Goal: Contribute content: Add original content to the website for others to see

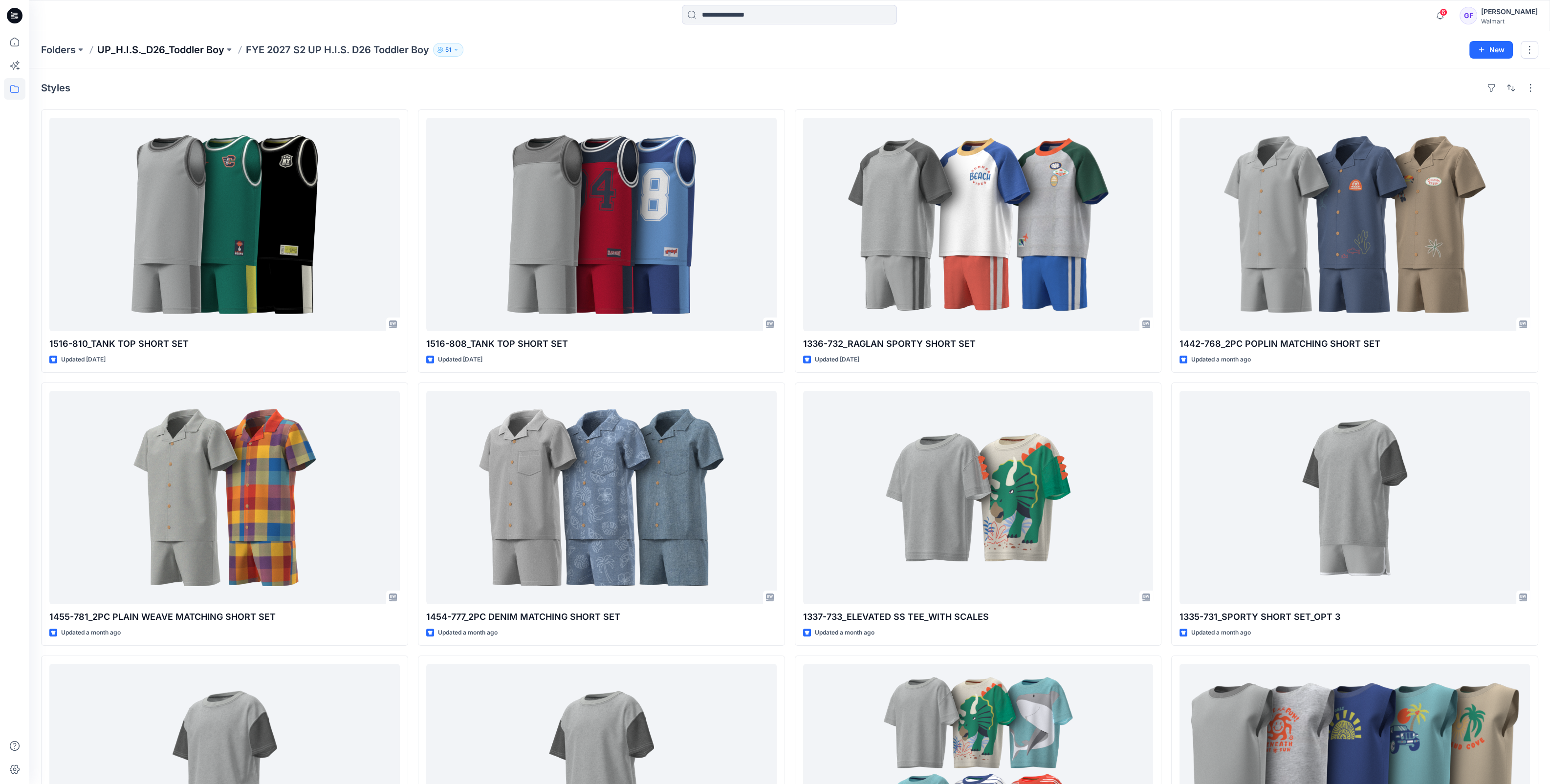
click at [123, 47] on p "UP_H.I.S._D26_Toddler Boy" at bounding box center [161, 50] width 127 height 14
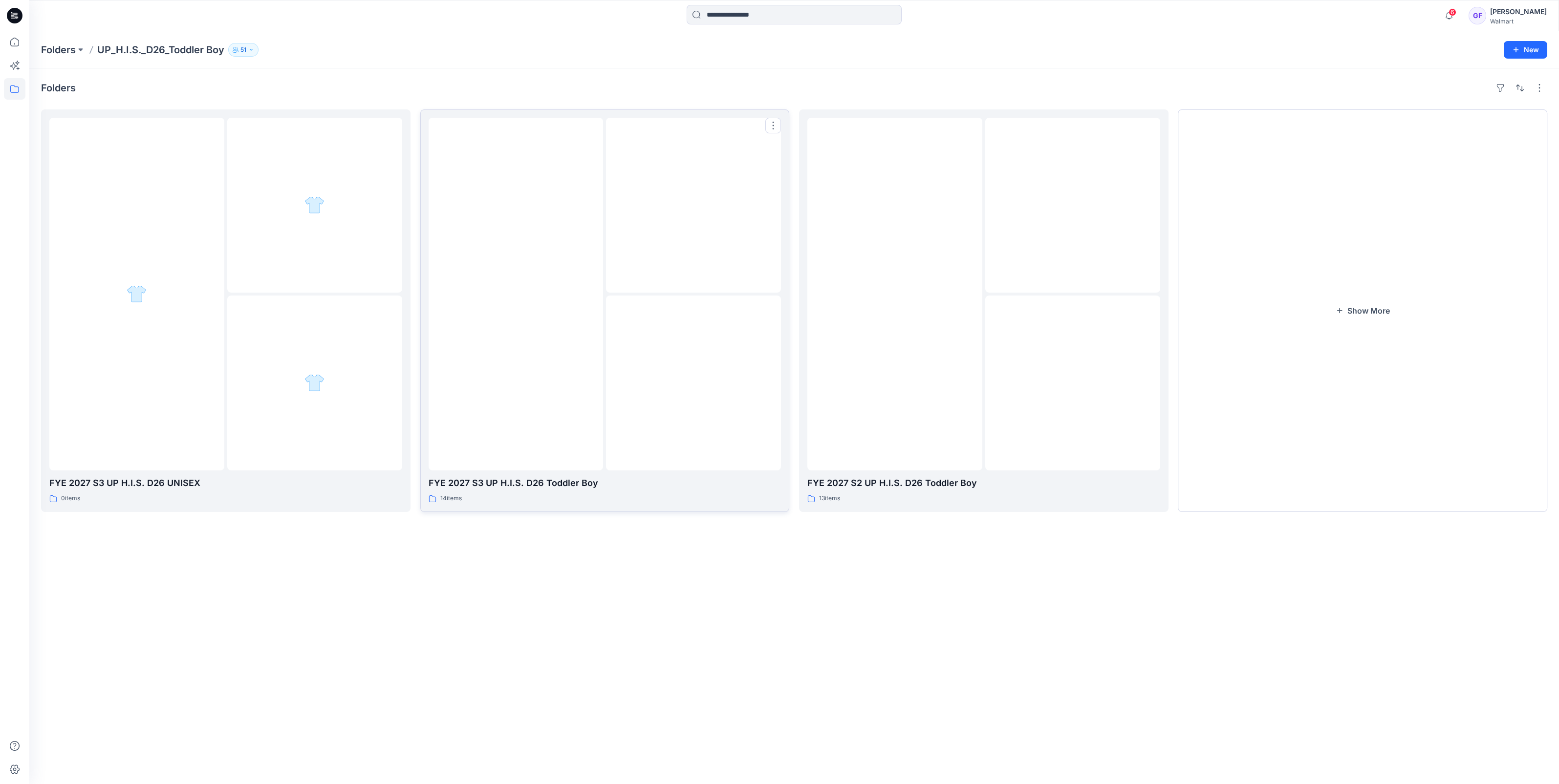
click at [516, 294] on img at bounding box center [516, 294] width 0 height 0
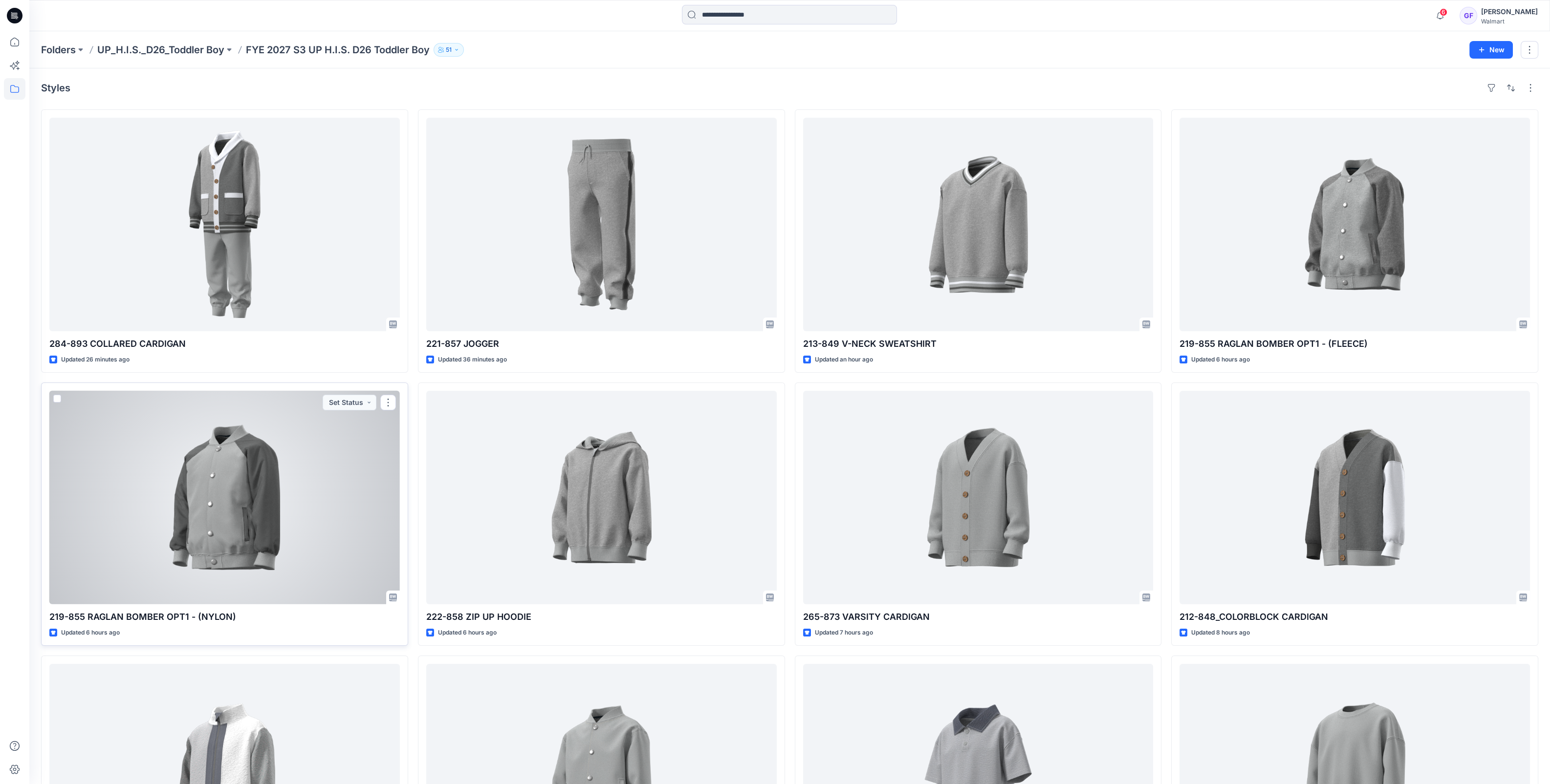
click at [243, 524] on div at bounding box center [225, 497] width 350 height 214
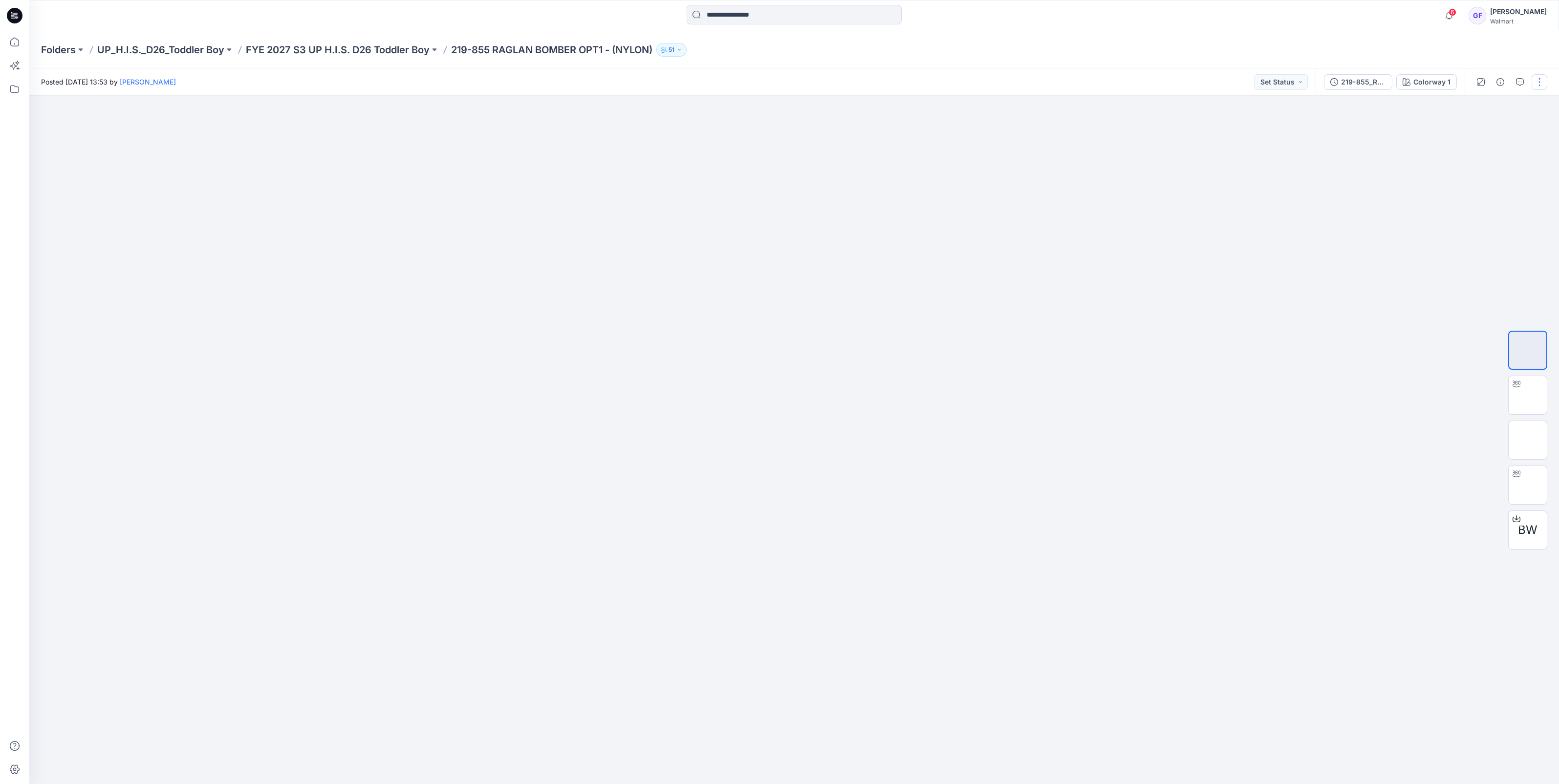
click at [1537, 83] on button "button" at bounding box center [1540, 82] width 16 height 16
click at [1476, 136] on p "Edit" at bounding box center [1477, 132] width 12 height 10
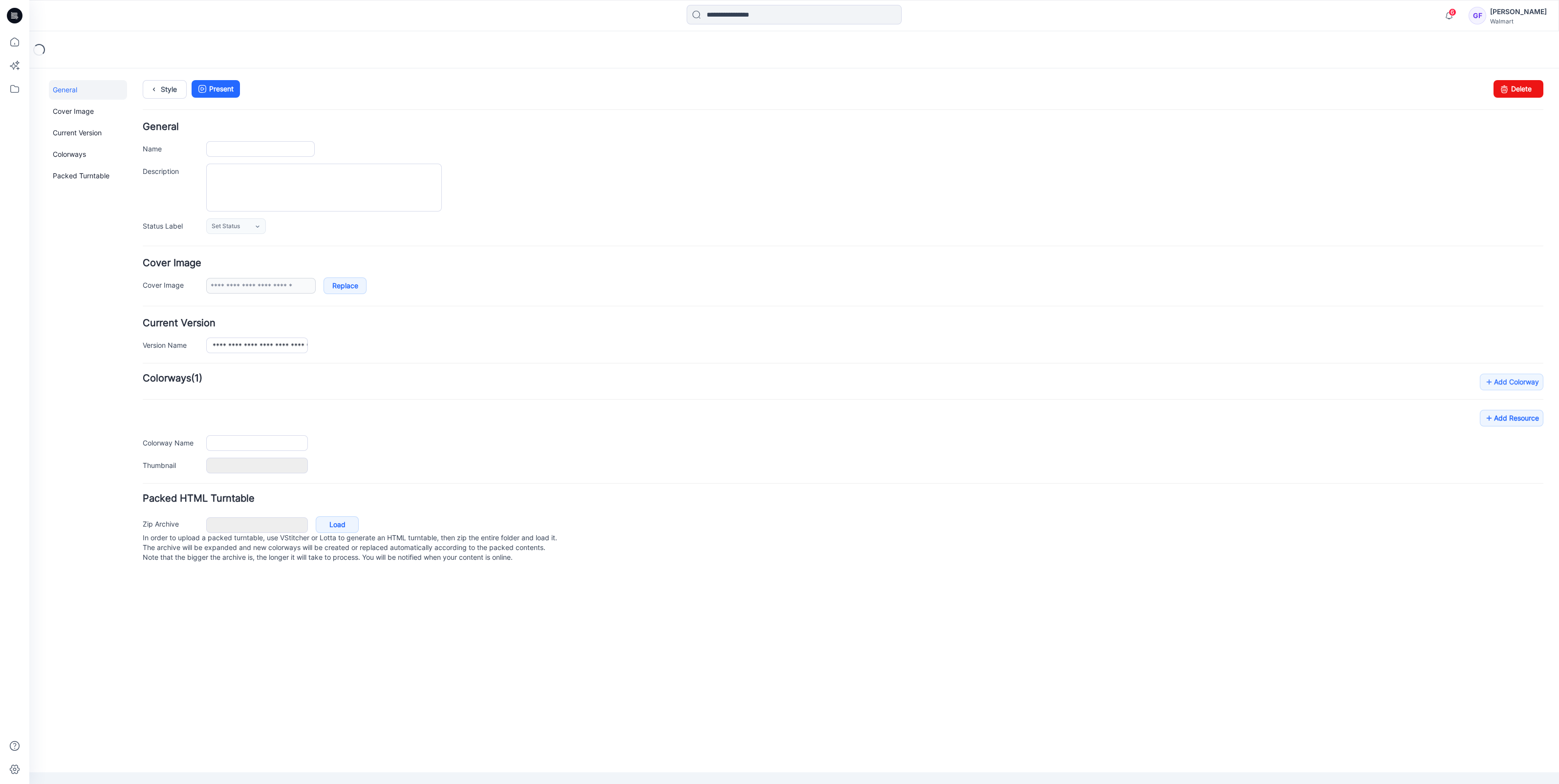
type input "**********"
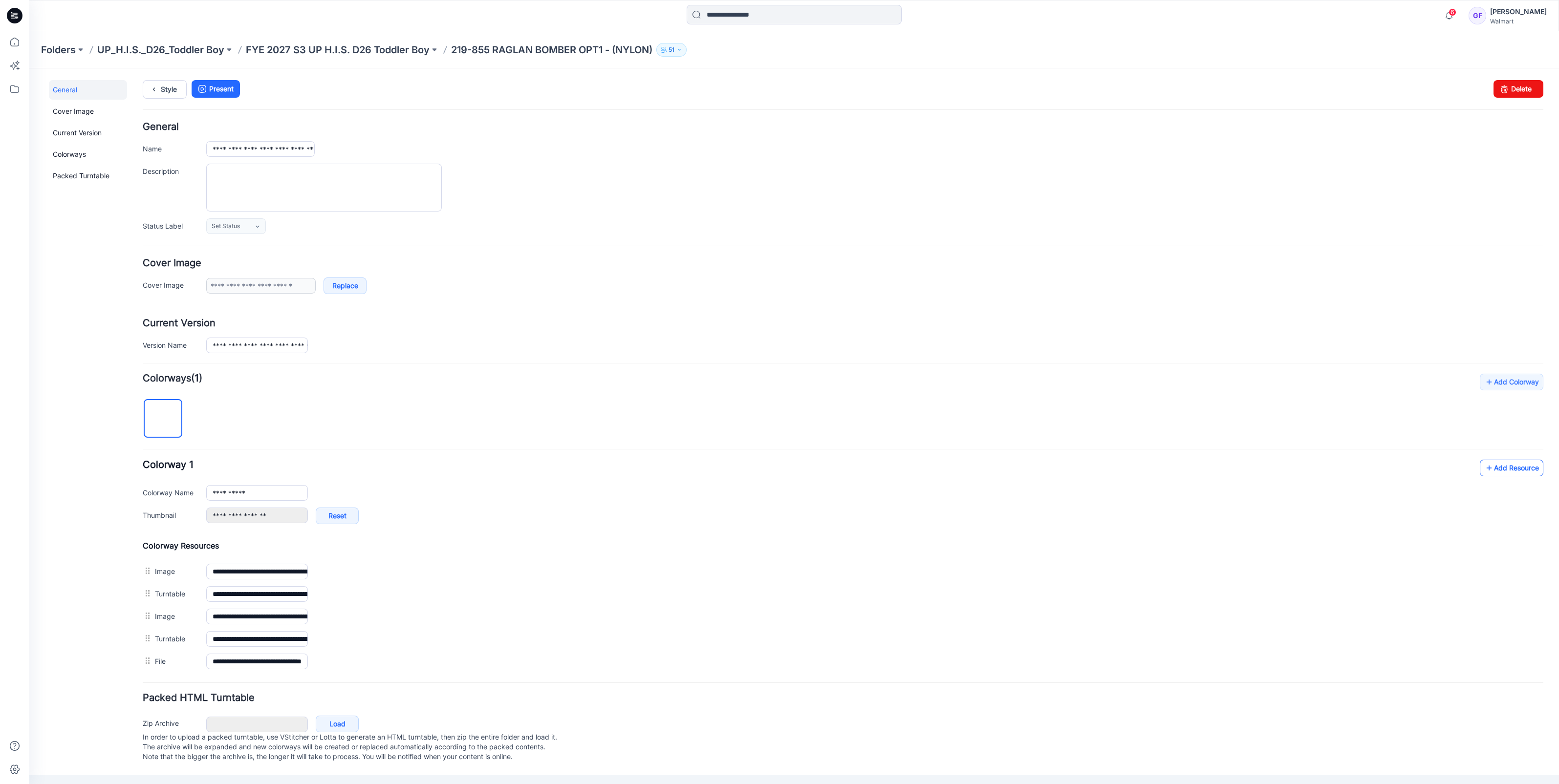
click at [1515, 469] on link "Add Resource" at bounding box center [1511, 468] width 64 height 16
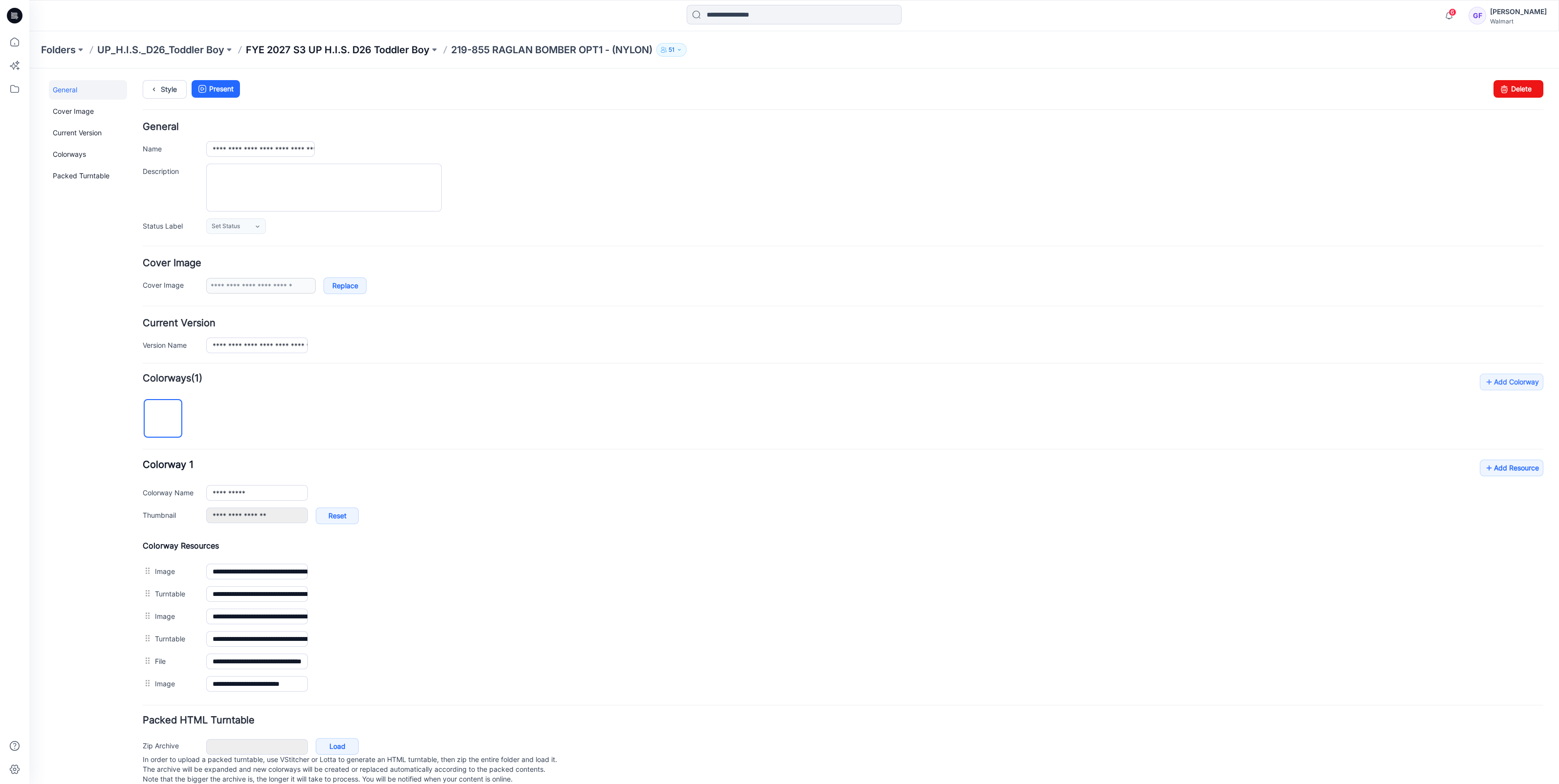
click at [349, 56] on p "FYE 2027 S3 UP H.I.S. D26 Toddler Boy" at bounding box center [338, 50] width 184 height 14
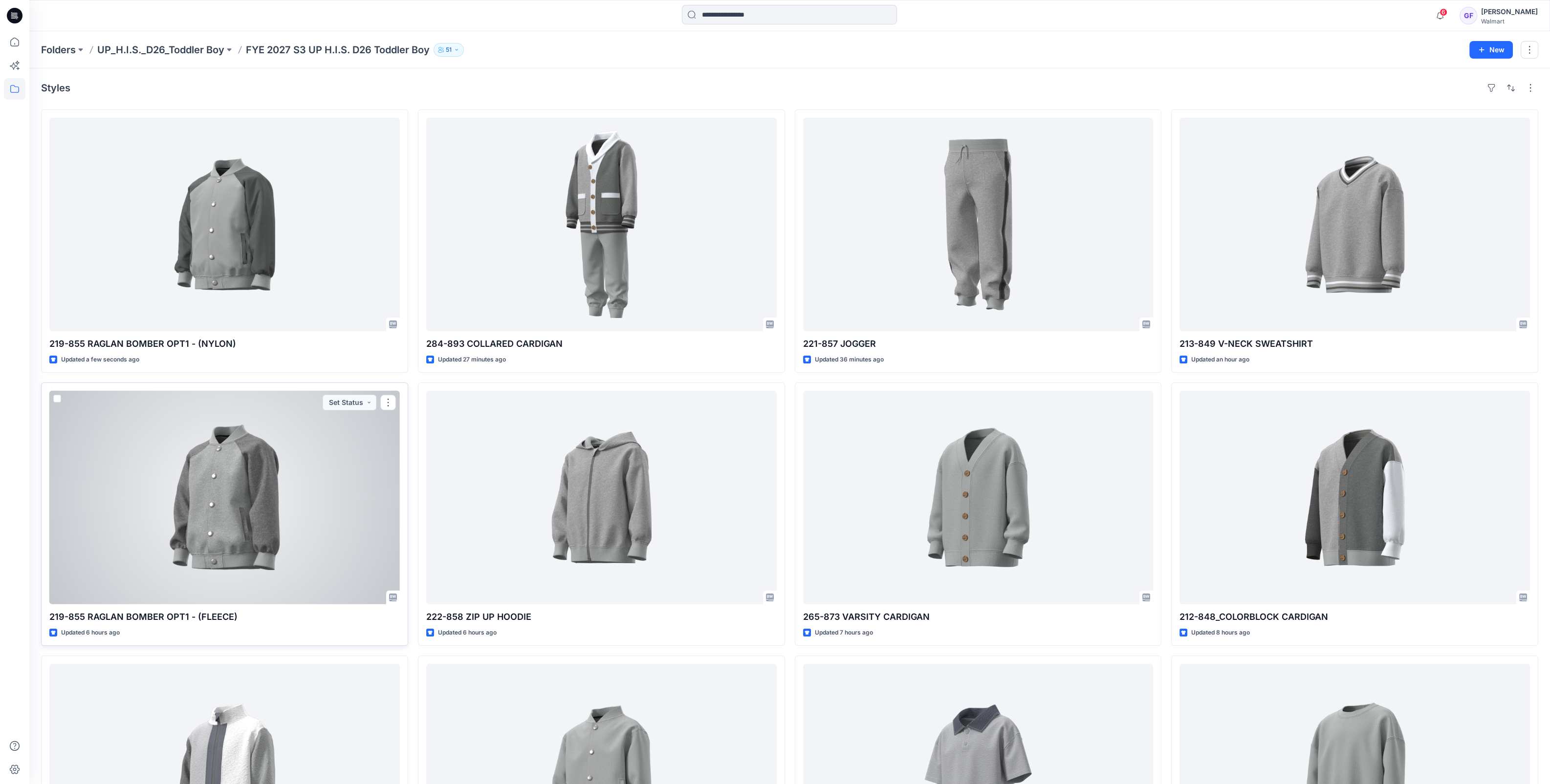
click at [231, 487] on div at bounding box center [225, 497] width 350 height 214
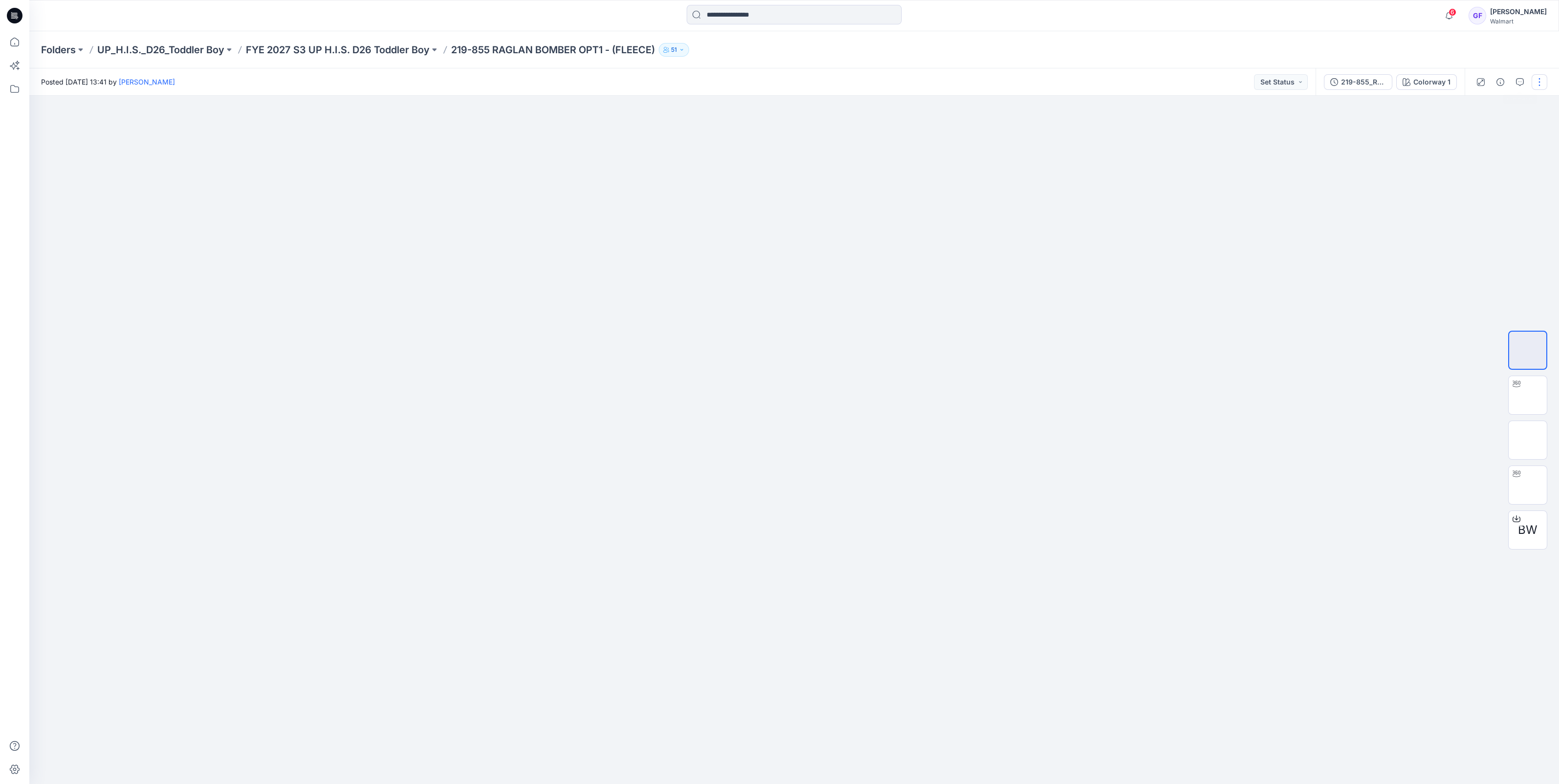
click at [1537, 83] on button "button" at bounding box center [1540, 82] width 16 height 16
click at [1504, 132] on button "Edit" at bounding box center [1498, 132] width 90 height 18
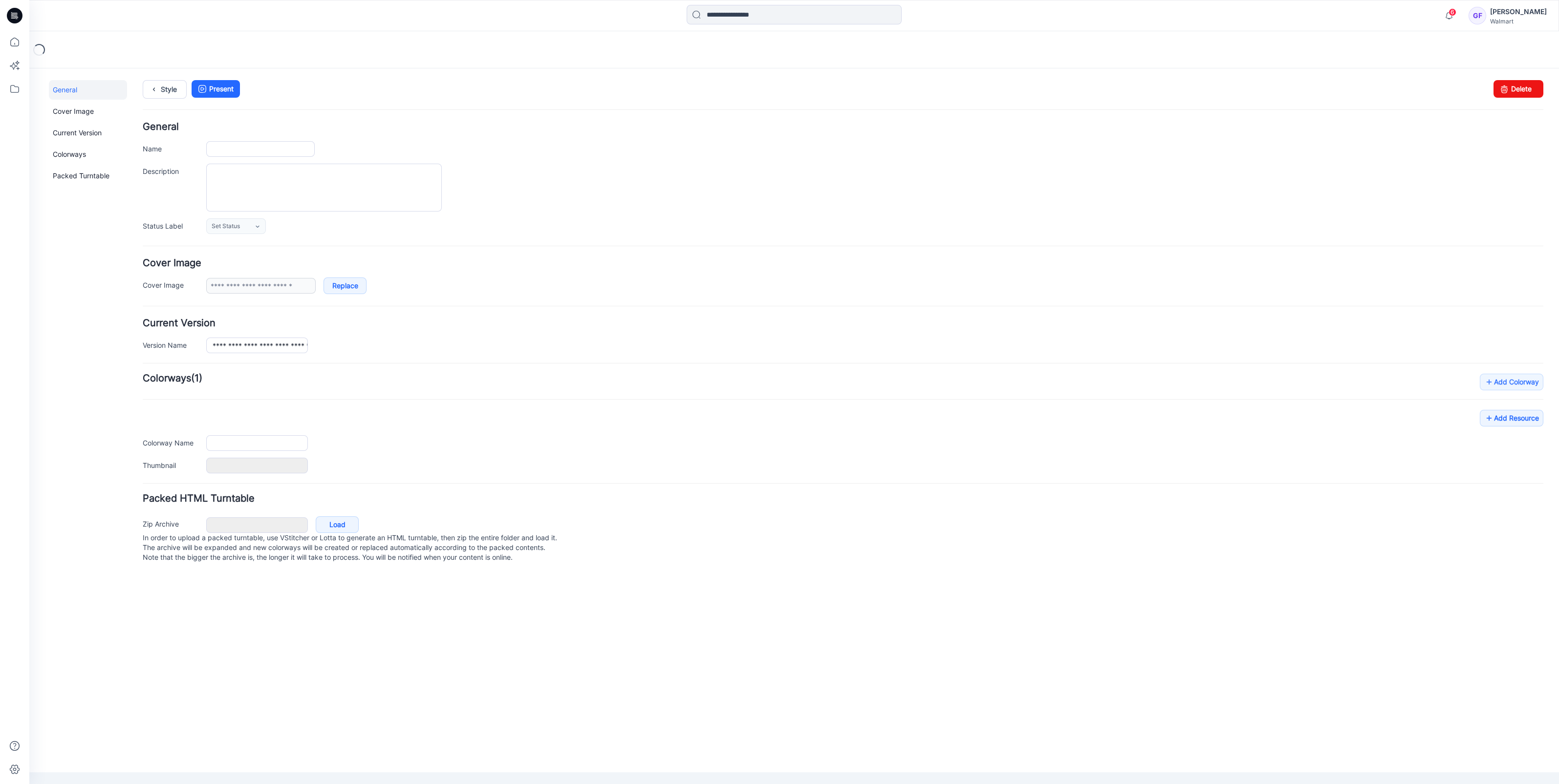
type input "**********"
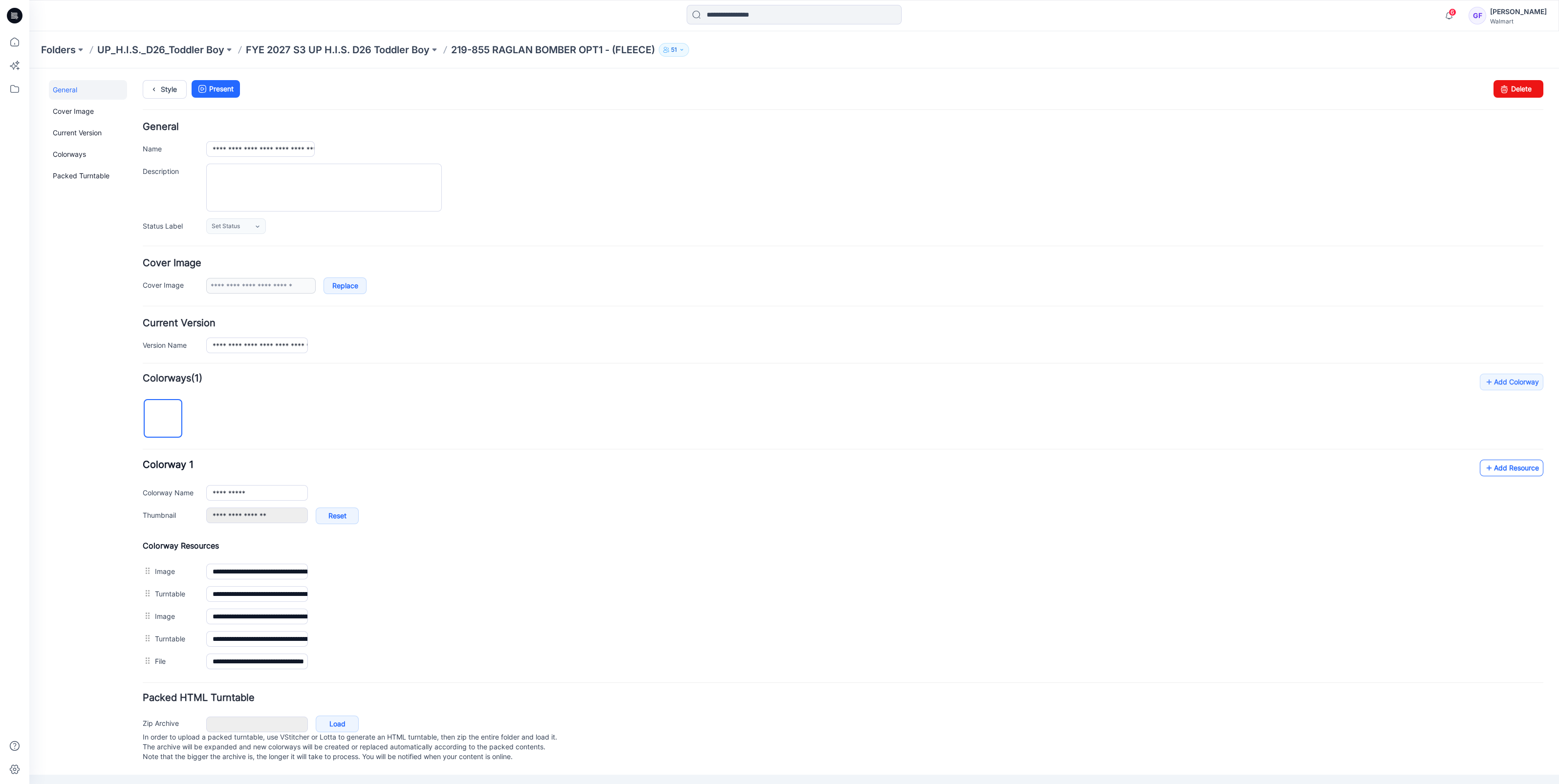
click at [1520, 465] on link "Add Resource" at bounding box center [1511, 468] width 64 height 16
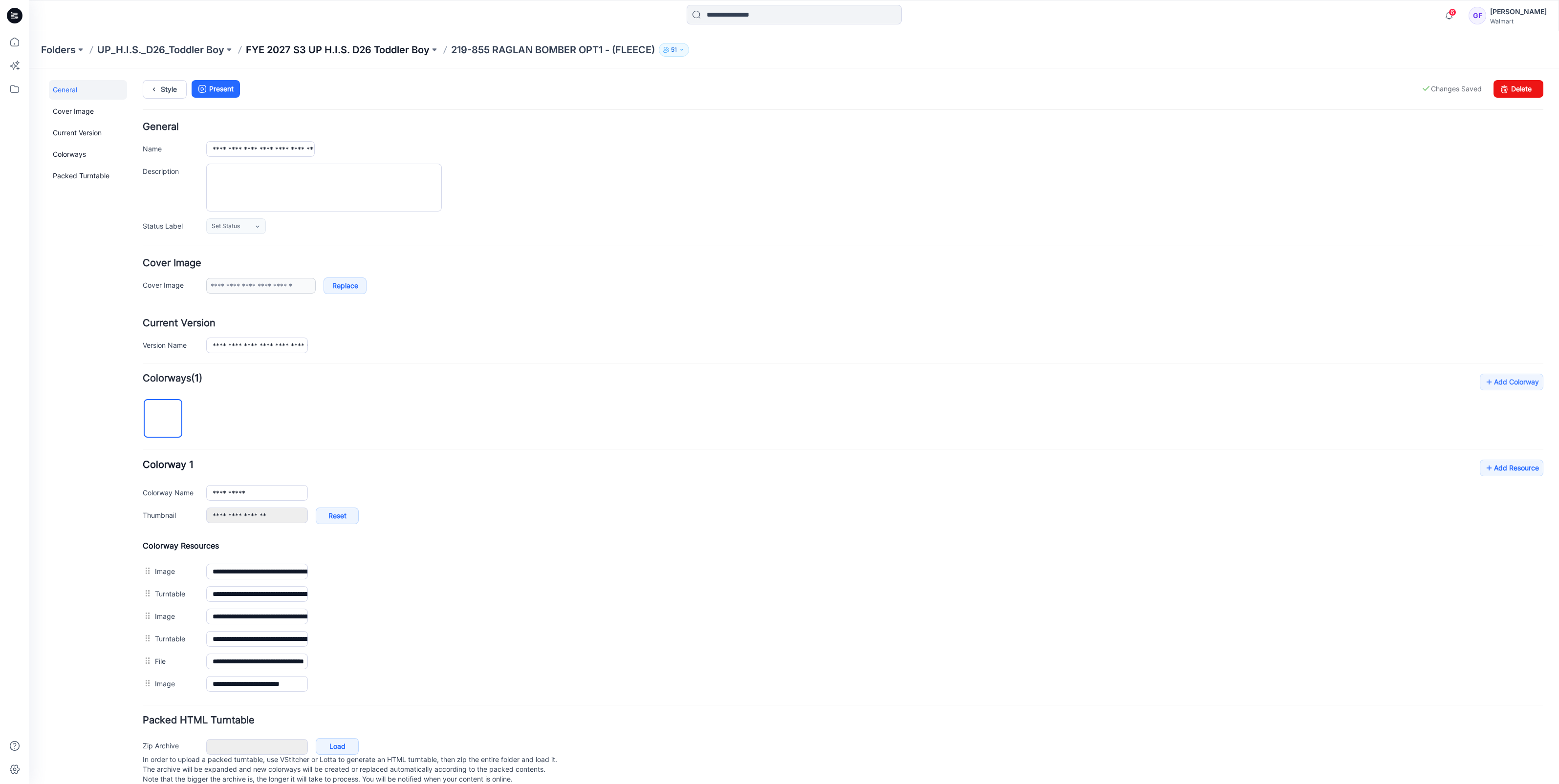
click at [341, 47] on p "FYE 2027 S3 UP H.I.S. D26 Toddler Boy" at bounding box center [338, 50] width 184 height 14
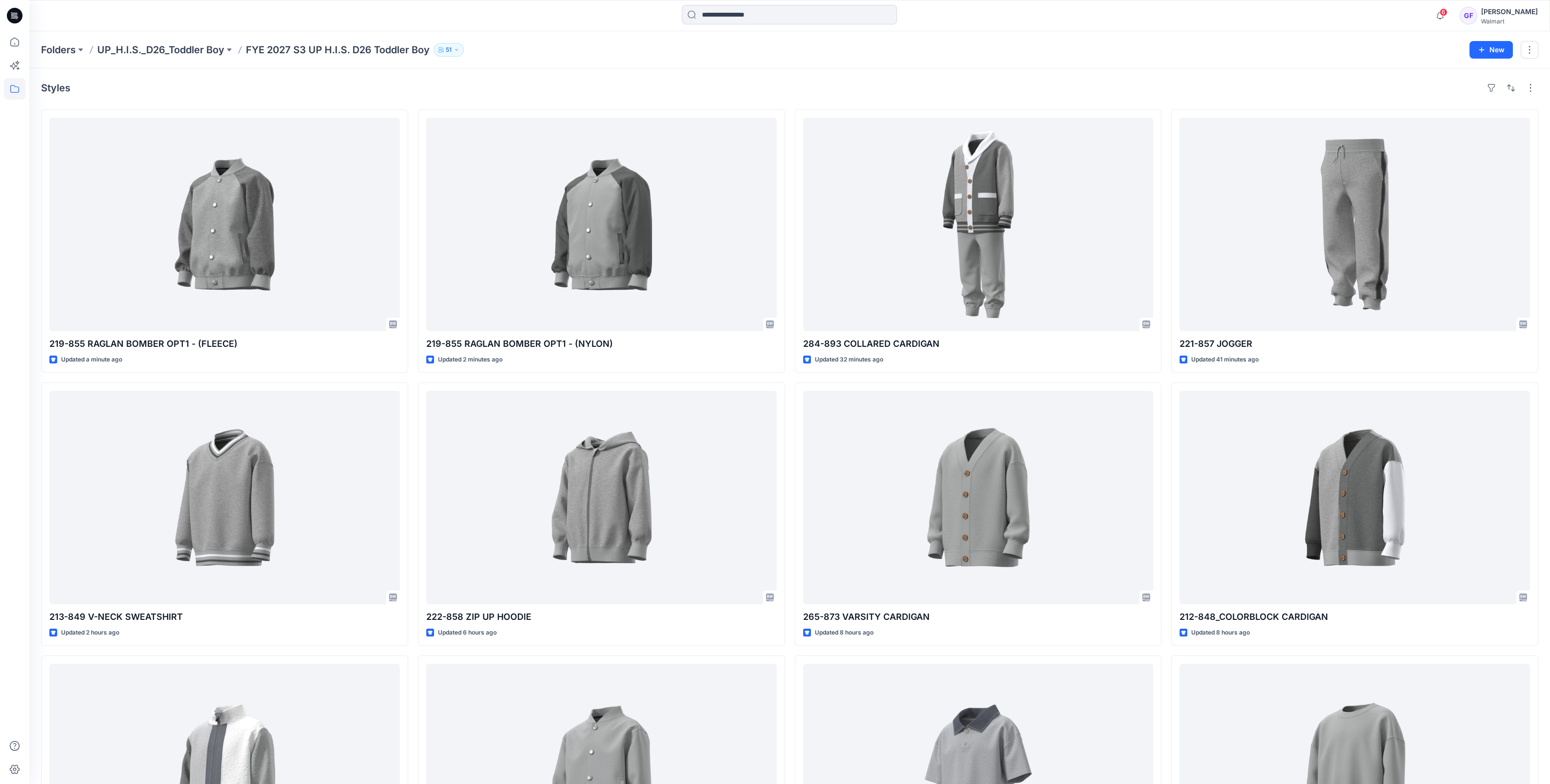
click at [927, 30] on div "6 Notifications Alyssa Mezger shared 221-857 JOGGER in FYE 2027 S3 UP H.I.S. D2…" at bounding box center [789, 16] width 1520 height 31
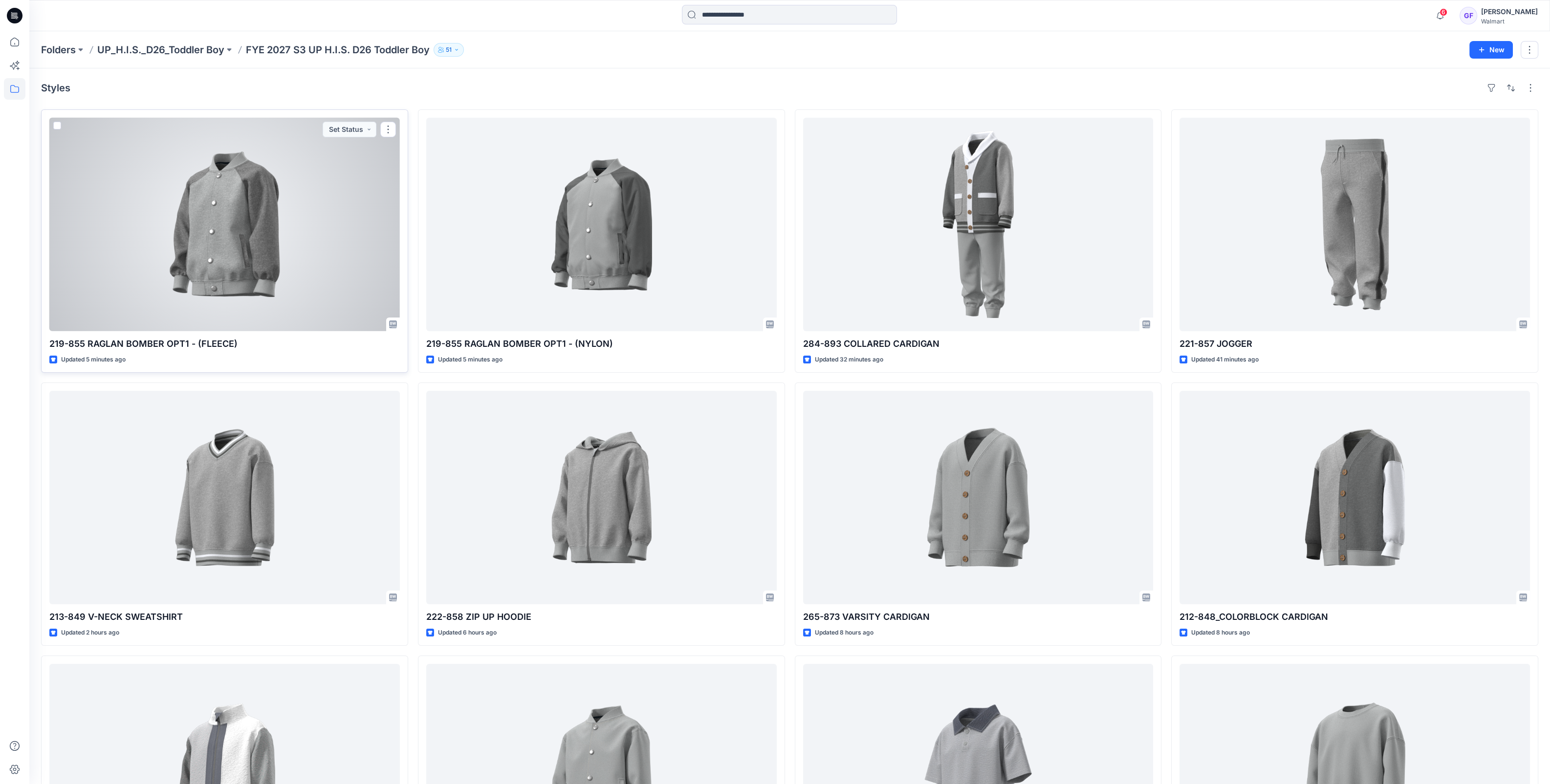
click at [199, 244] on div at bounding box center [225, 224] width 350 height 214
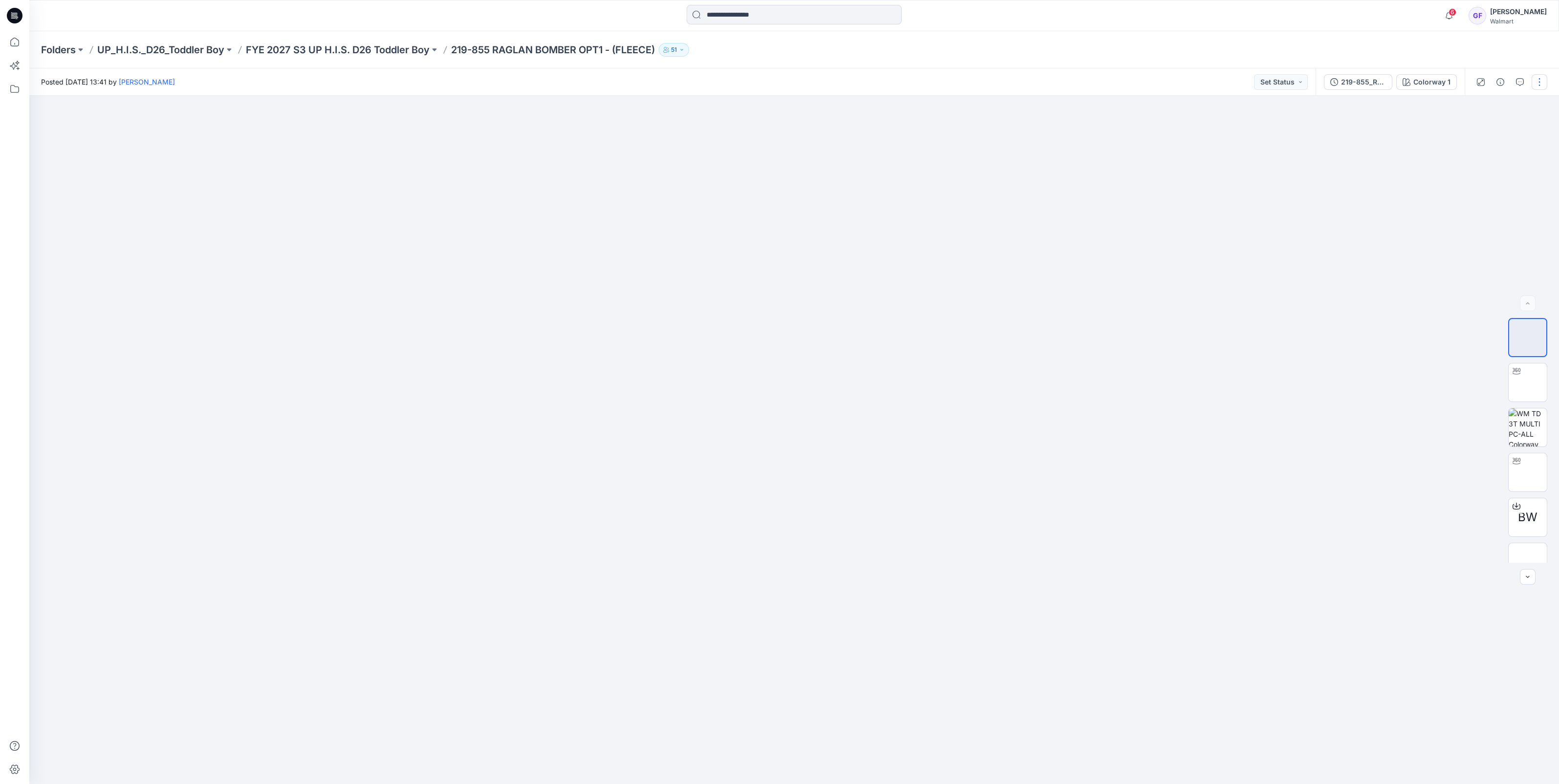
click at [1546, 79] on button "button" at bounding box center [1540, 82] width 16 height 16
click at [1479, 132] on p "Edit" at bounding box center [1477, 132] width 12 height 10
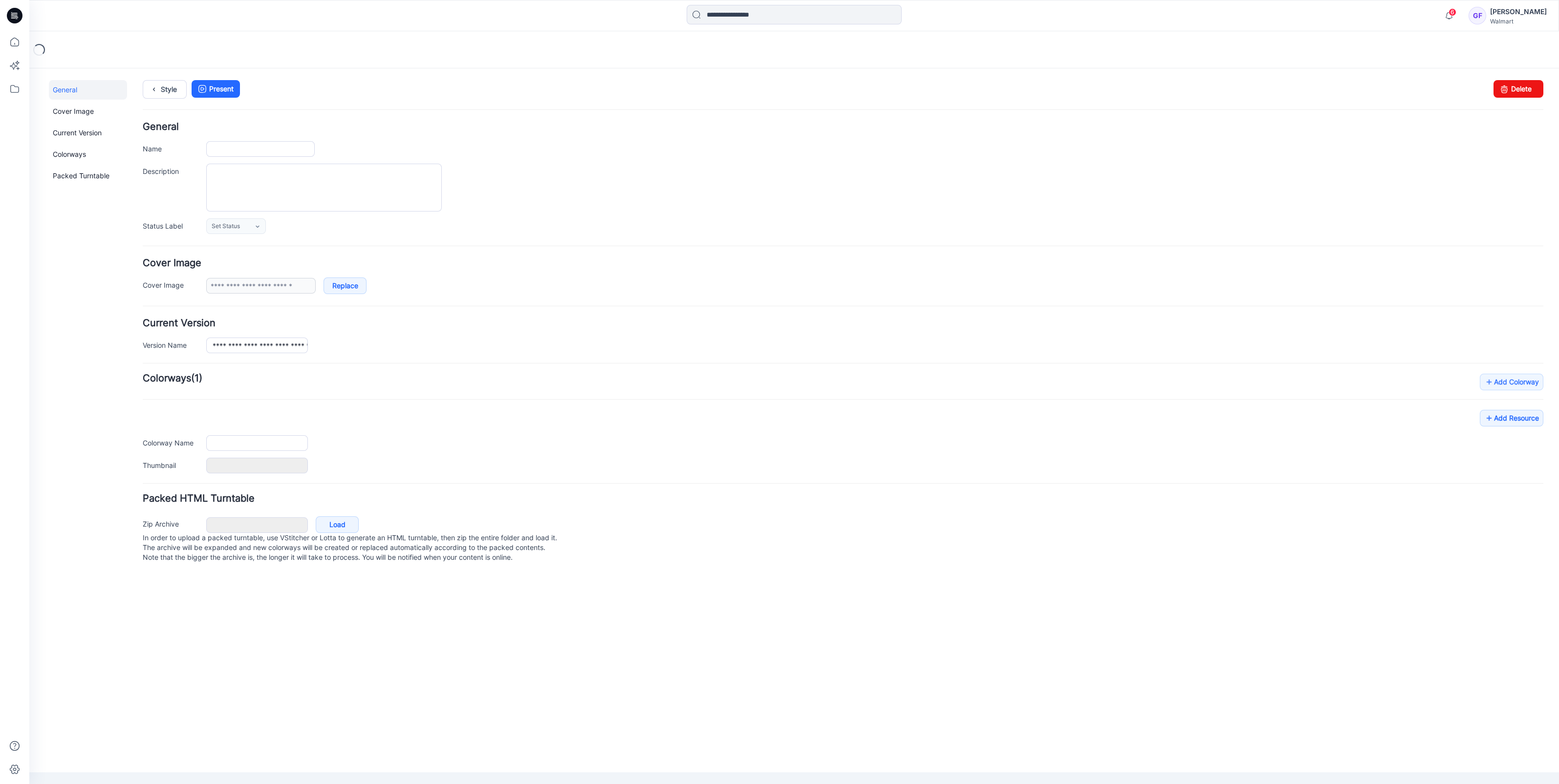
type input "**********"
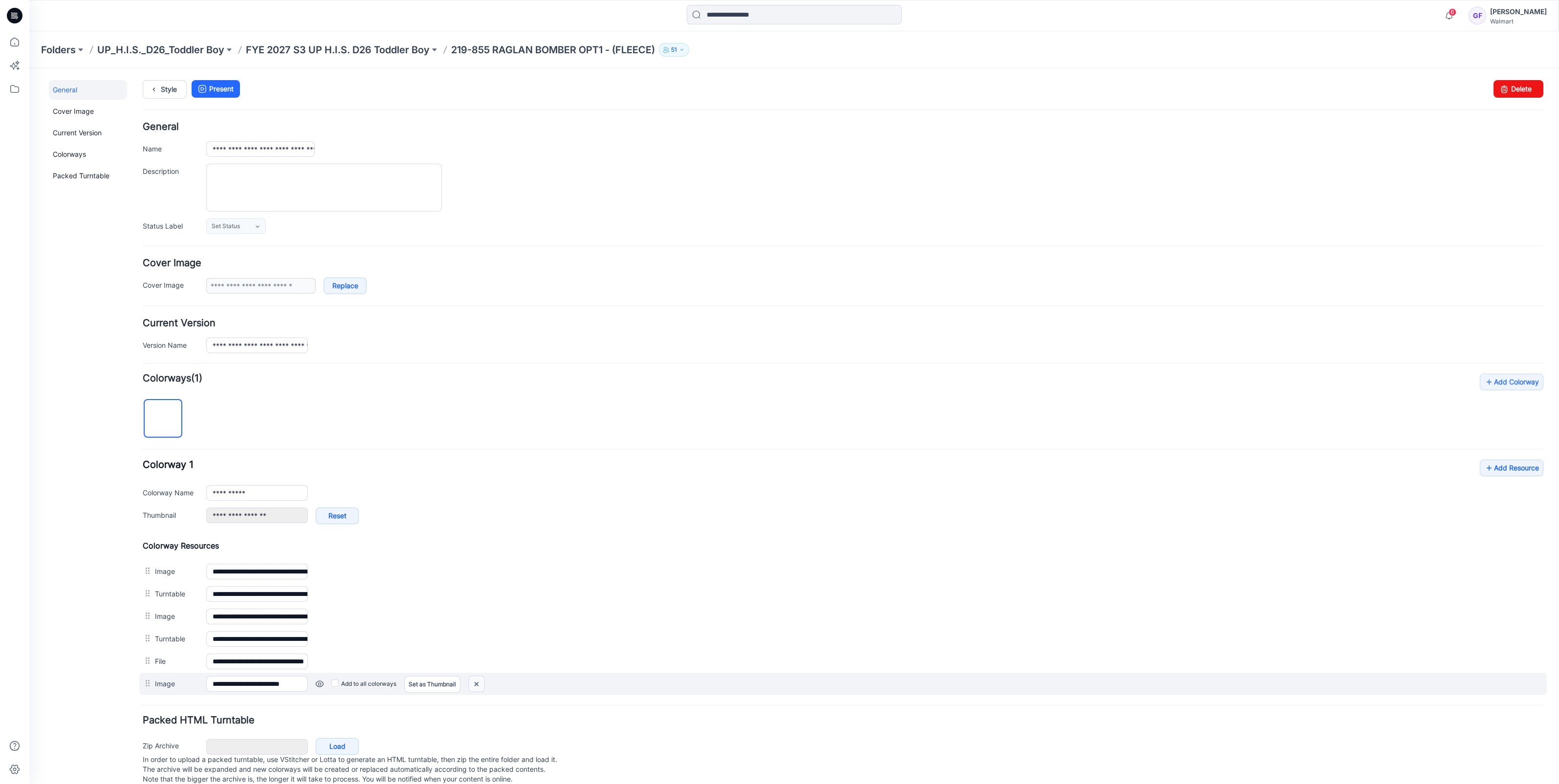
click at [481, 684] on img at bounding box center [476, 684] width 16 height 16
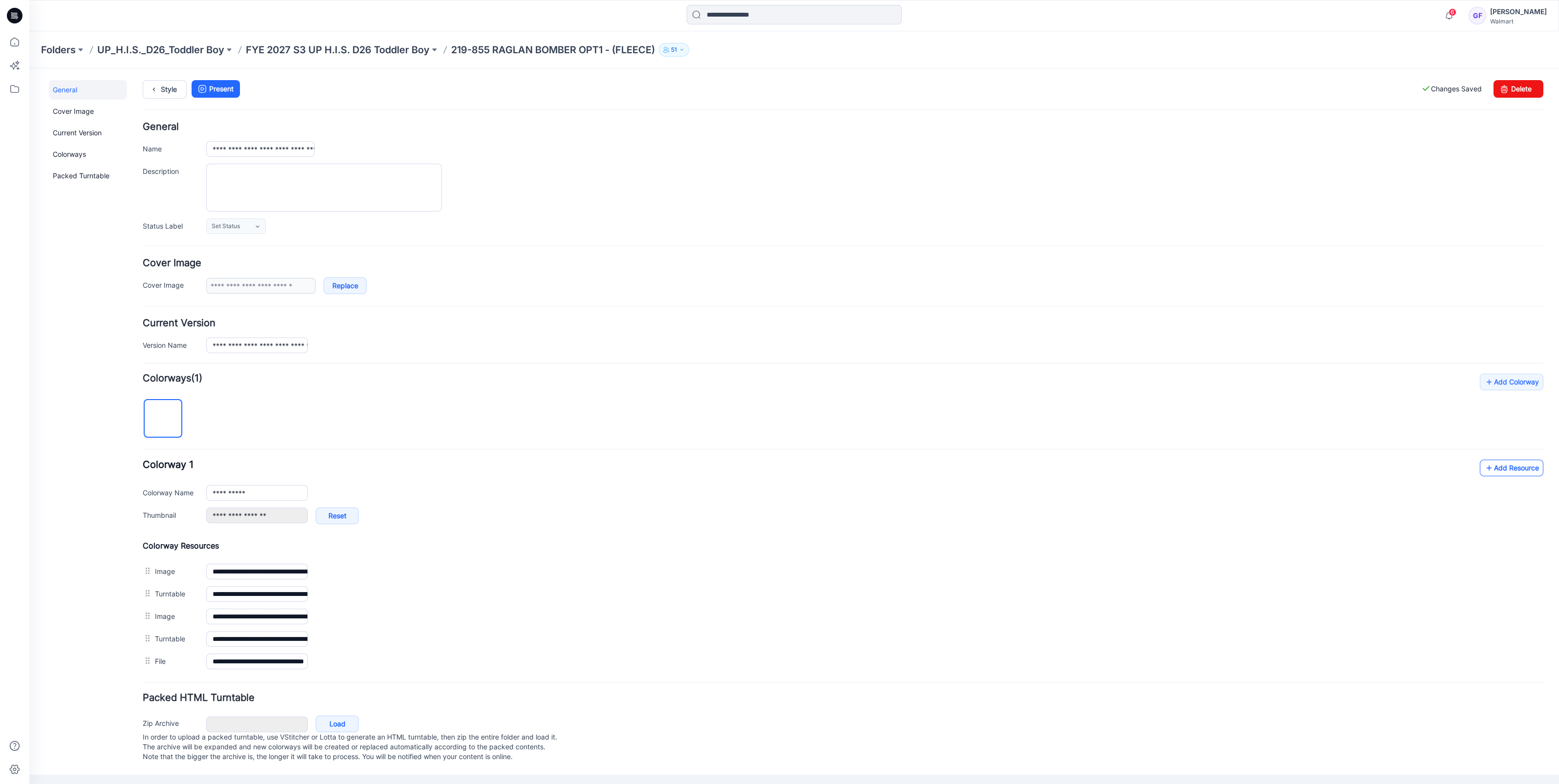
click at [1517, 469] on link "Add Resource" at bounding box center [1511, 468] width 64 height 16
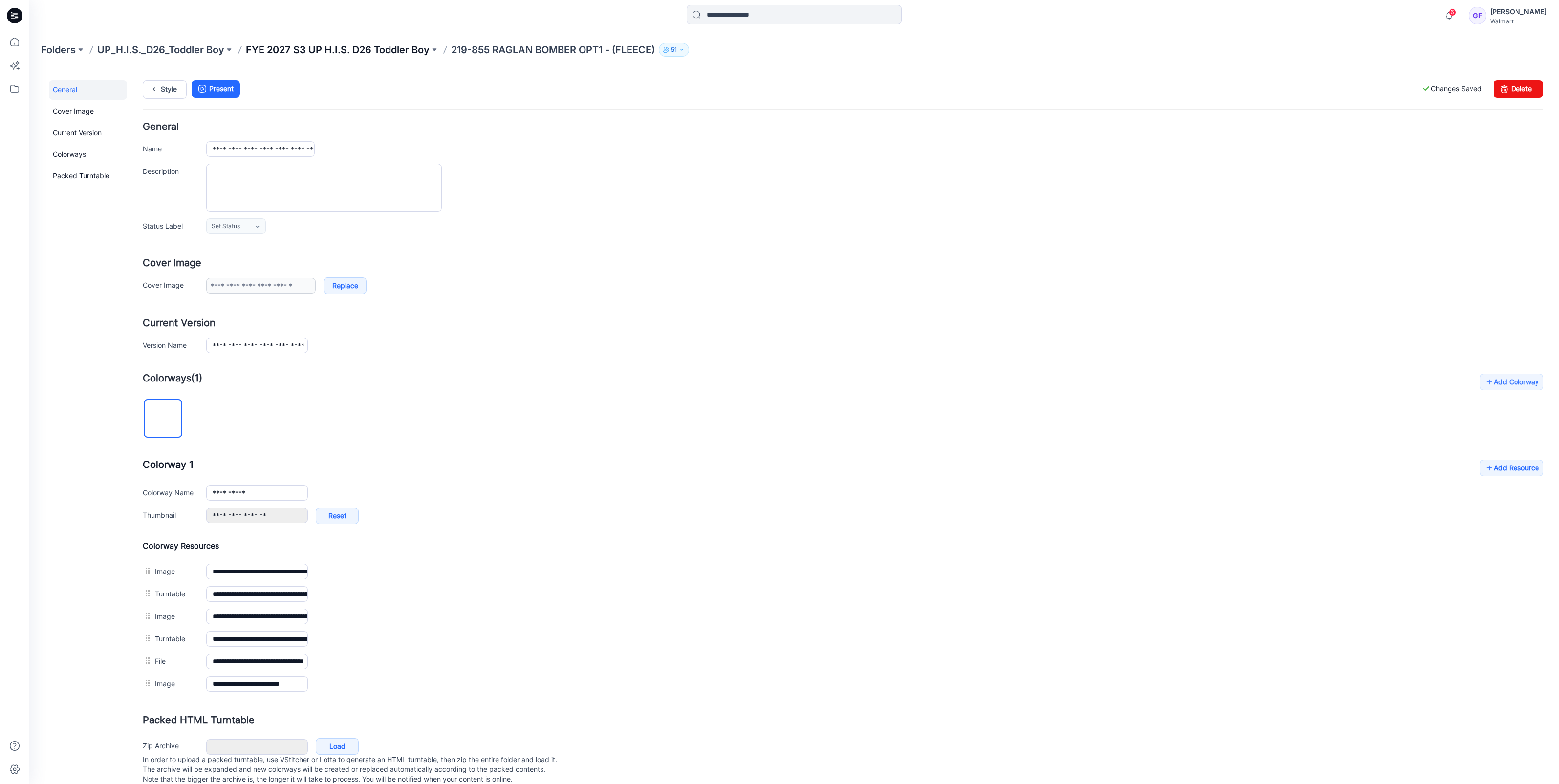
click at [386, 47] on p "FYE 2027 S3 UP H.I.S. D26 Toddler Boy" at bounding box center [338, 50] width 184 height 14
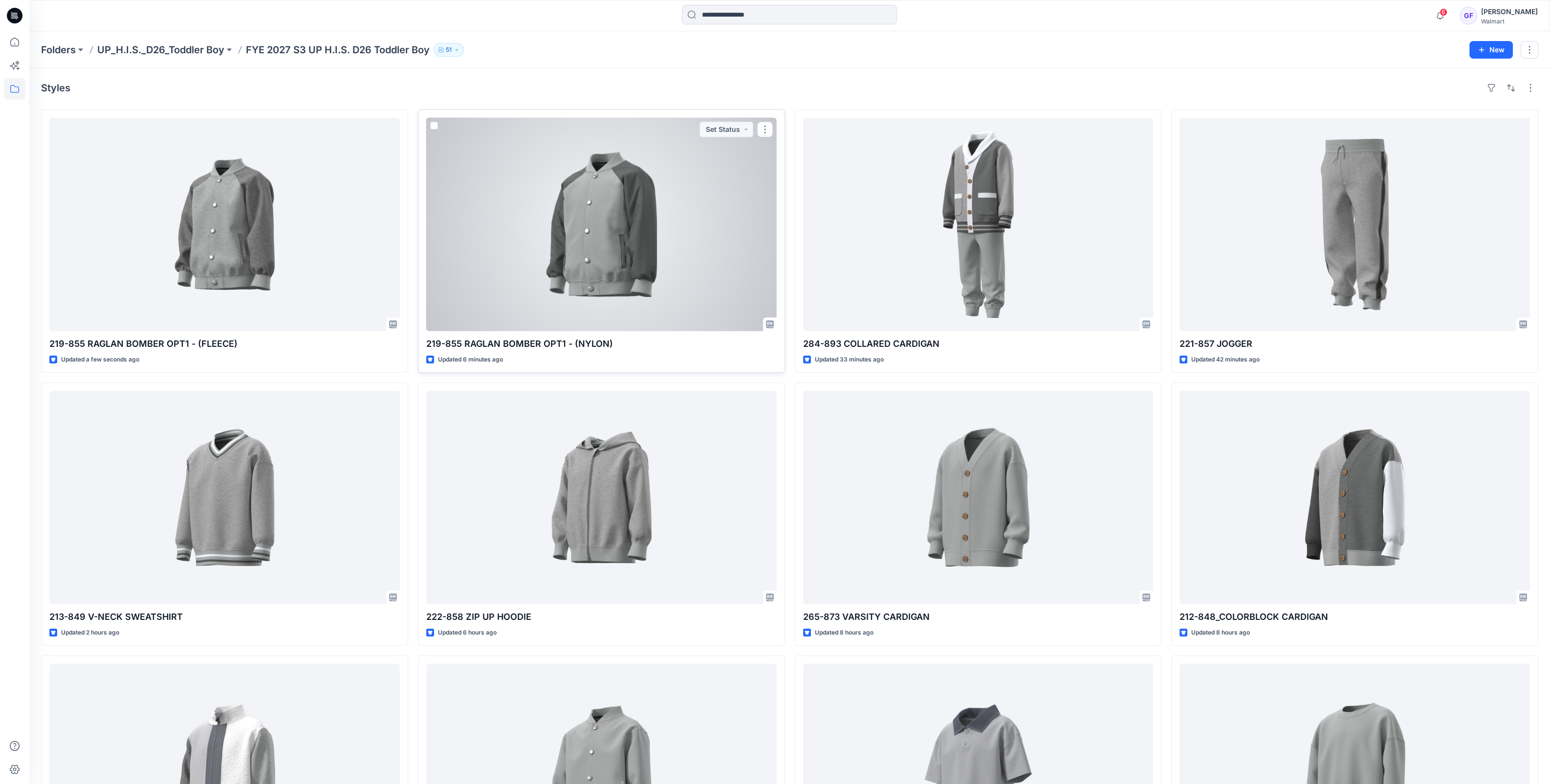
click at [556, 252] on div at bounding box center [601, 224] width 350 height 214
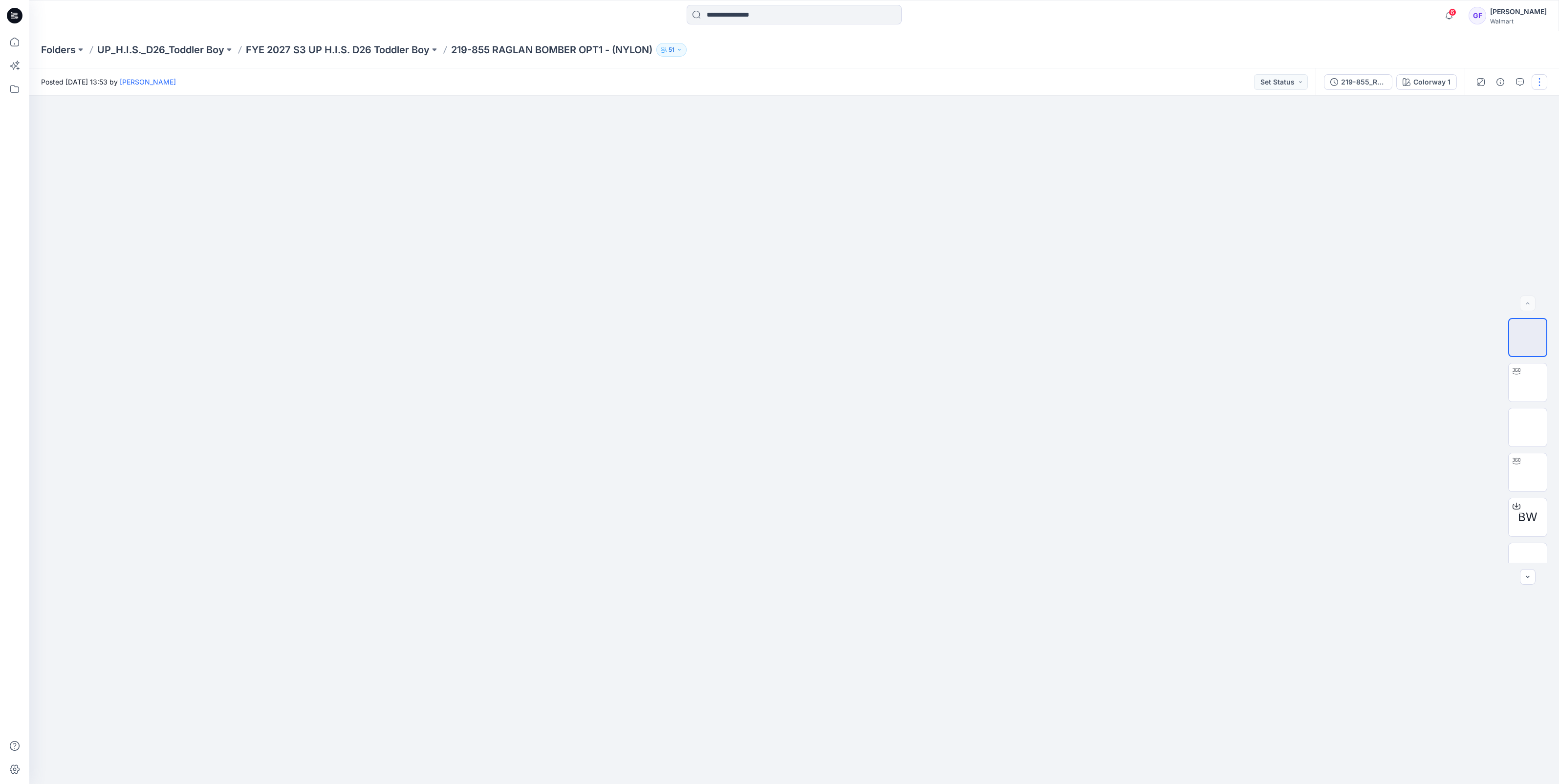
click at [1543, 80] on button "button" at bounding box center [1540, 82] width 16 height 16
click at [1480, 136] on p "Edit" at bounding box center [1477, 132] width 12 height 10
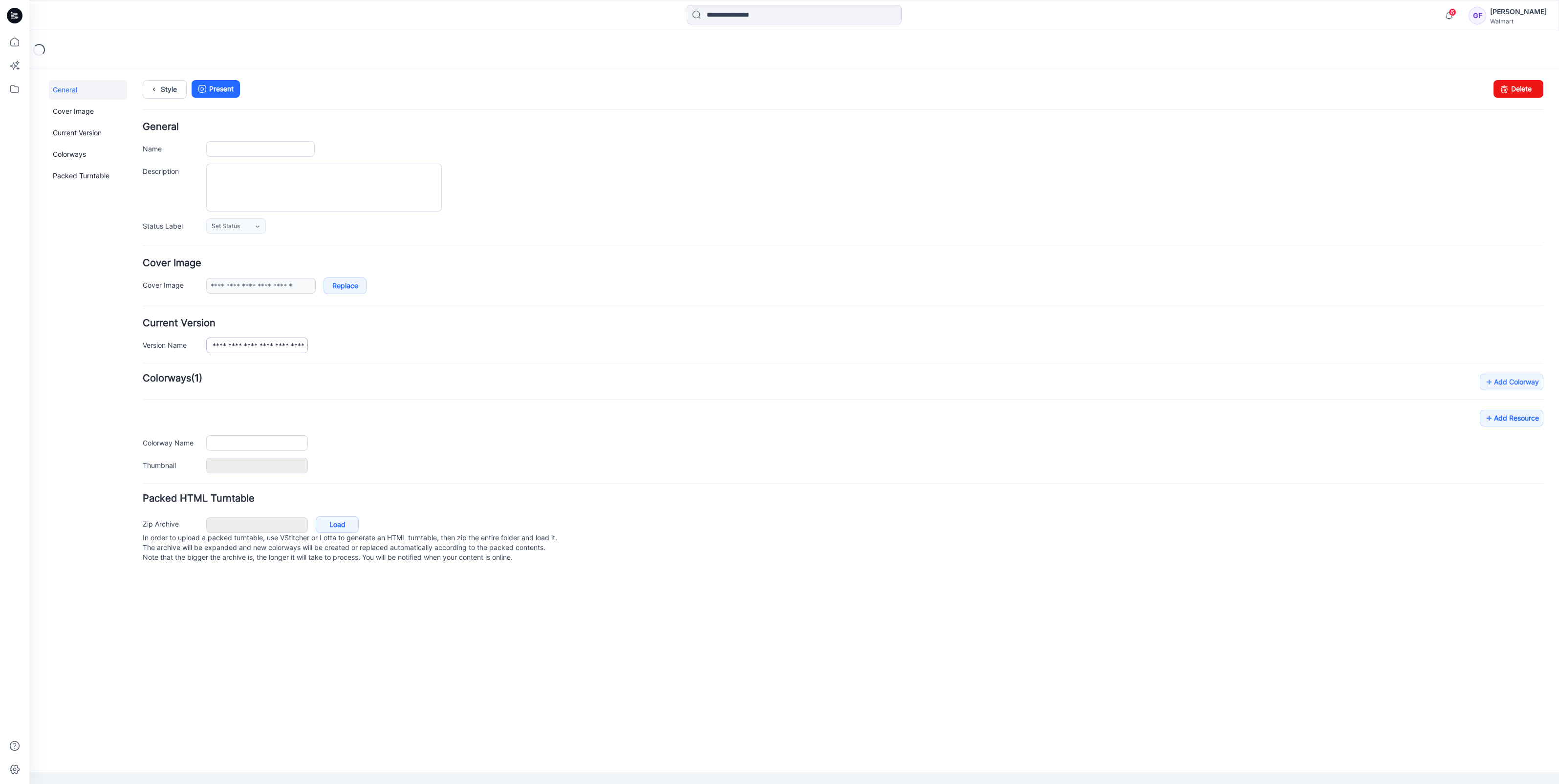
type input "**********"
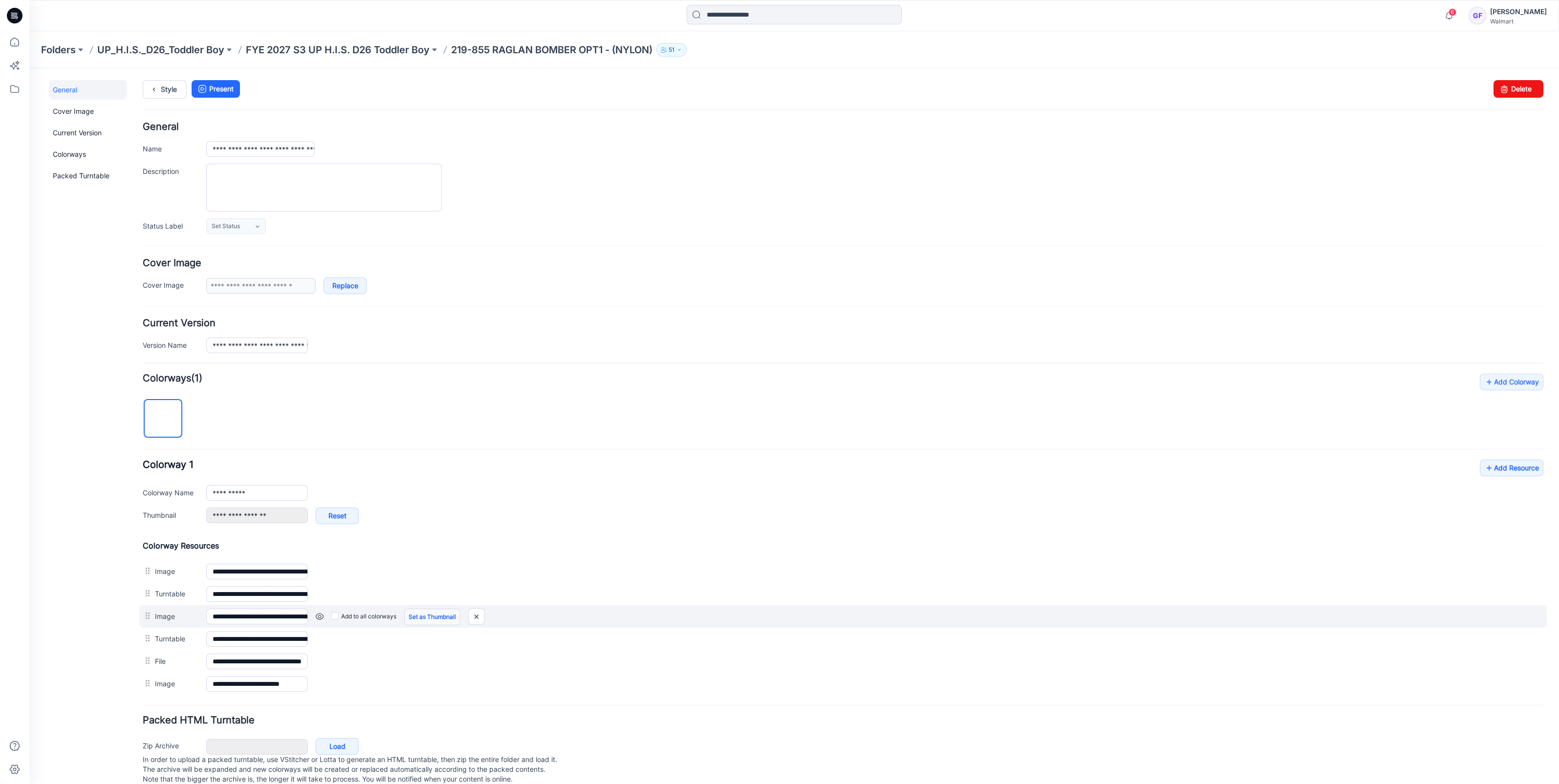
click at [435, 613] on link "Set as Thumbnail" at bounding box center [432, 616] width 56 height 16
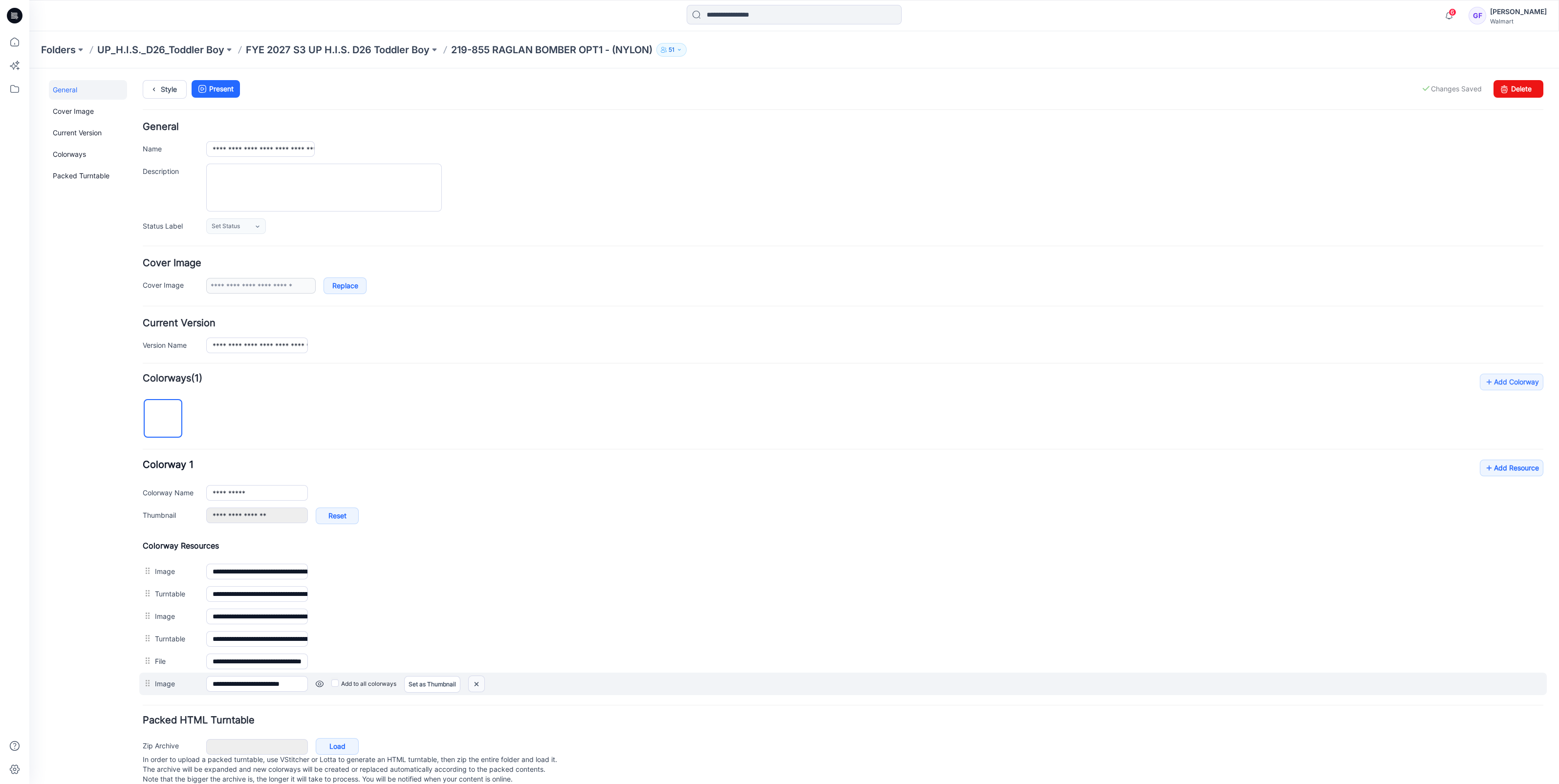
drag, startPoint x: 479, startPoint y: 679, endPoint x: 868, endPoint y: 125, distance: 676.9
click at [479, 679] on img at bounding box center [476, 684] width 16 height 16
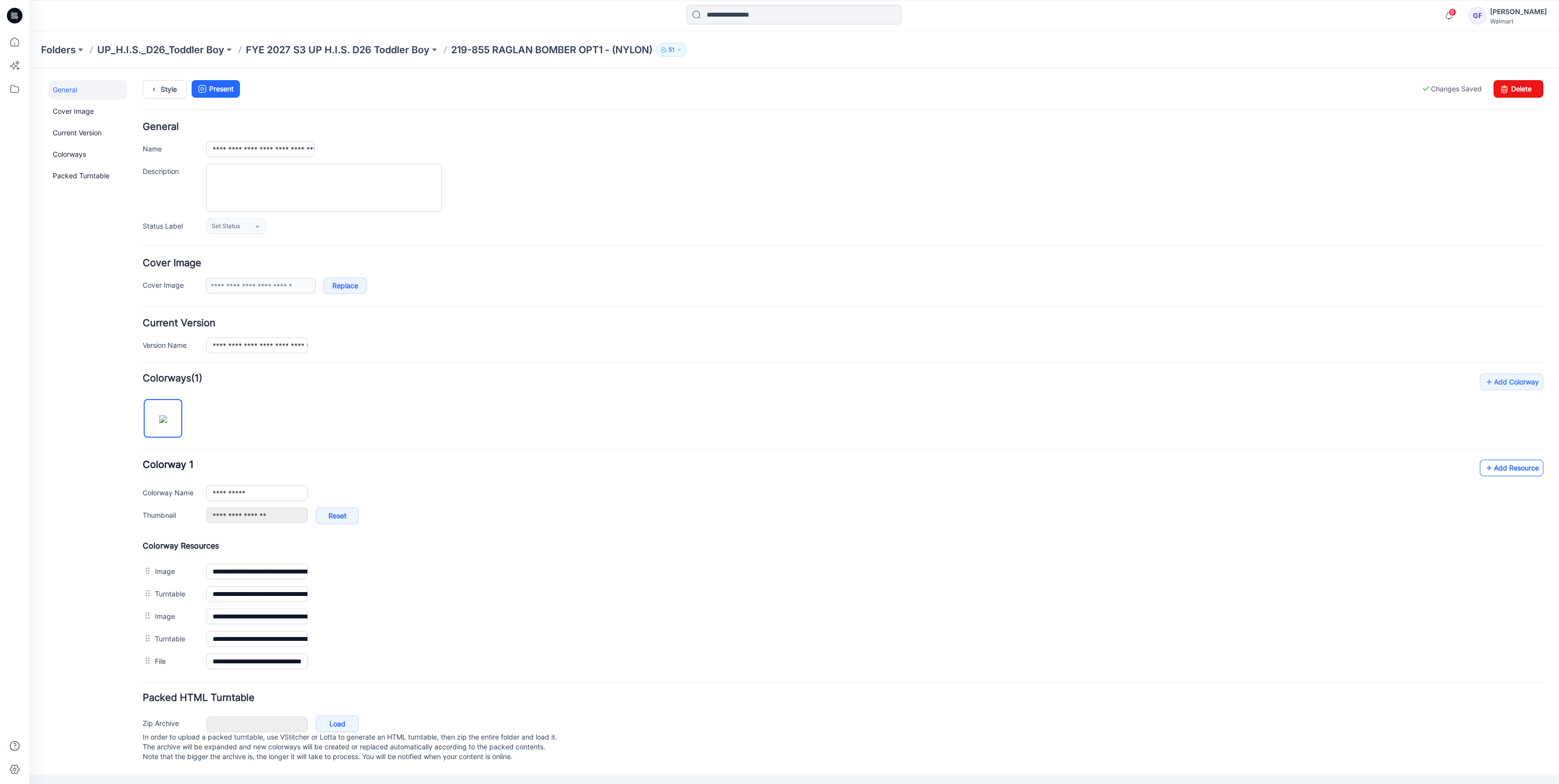
click at [1520, 472] on link "Add Resource" at bounding box center [1511, 468] width 64 height 16
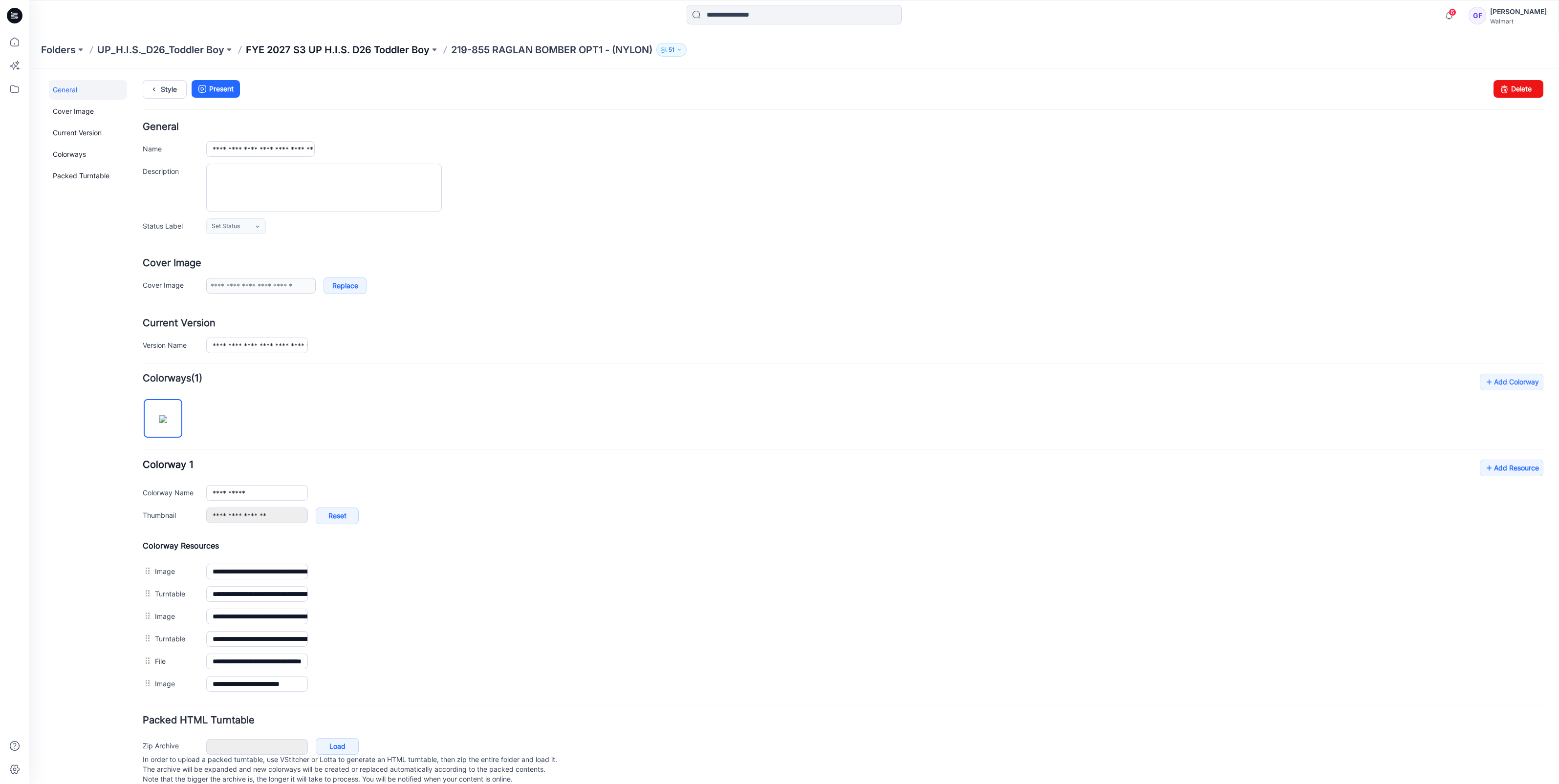
click at [327, 48] on p "FYE 2027 S3 UP H.I.S. D26 Toddler Boy" at bounding box center [338, 50] width 184 height 14
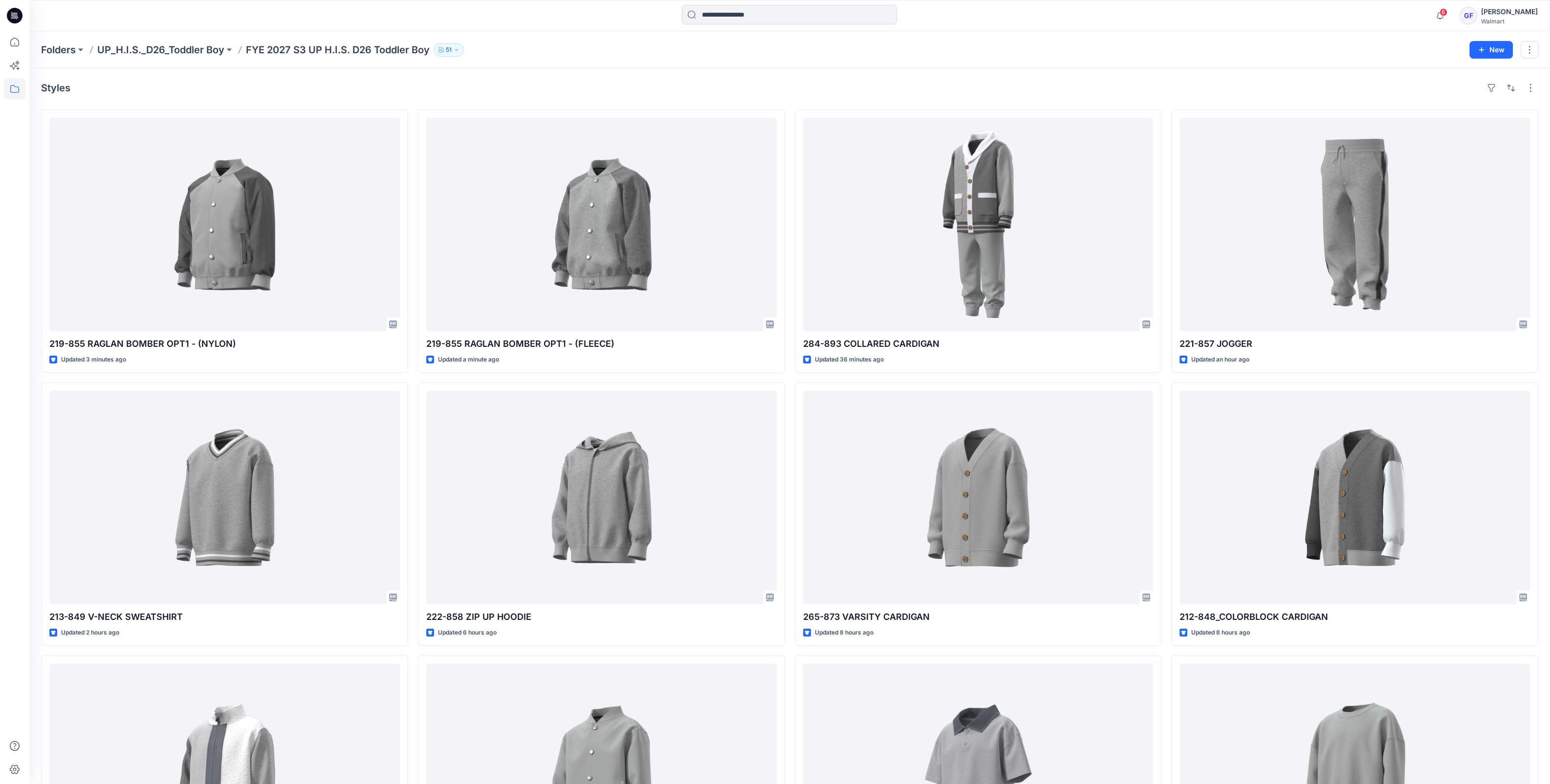
click at [506, 59] on div "Folders UP_H.I.S._D26_Toddler Boy FYE 2027 S3 UP H.I.S. D26 Toddler Boy [DEMOGR…" at bounding box center [789, 50] width 1520 height 37
click at [164, 50] on p "UP_H.I.S._D26_Toddler Boy" at bounding box center [161, 50] width 127 height 14
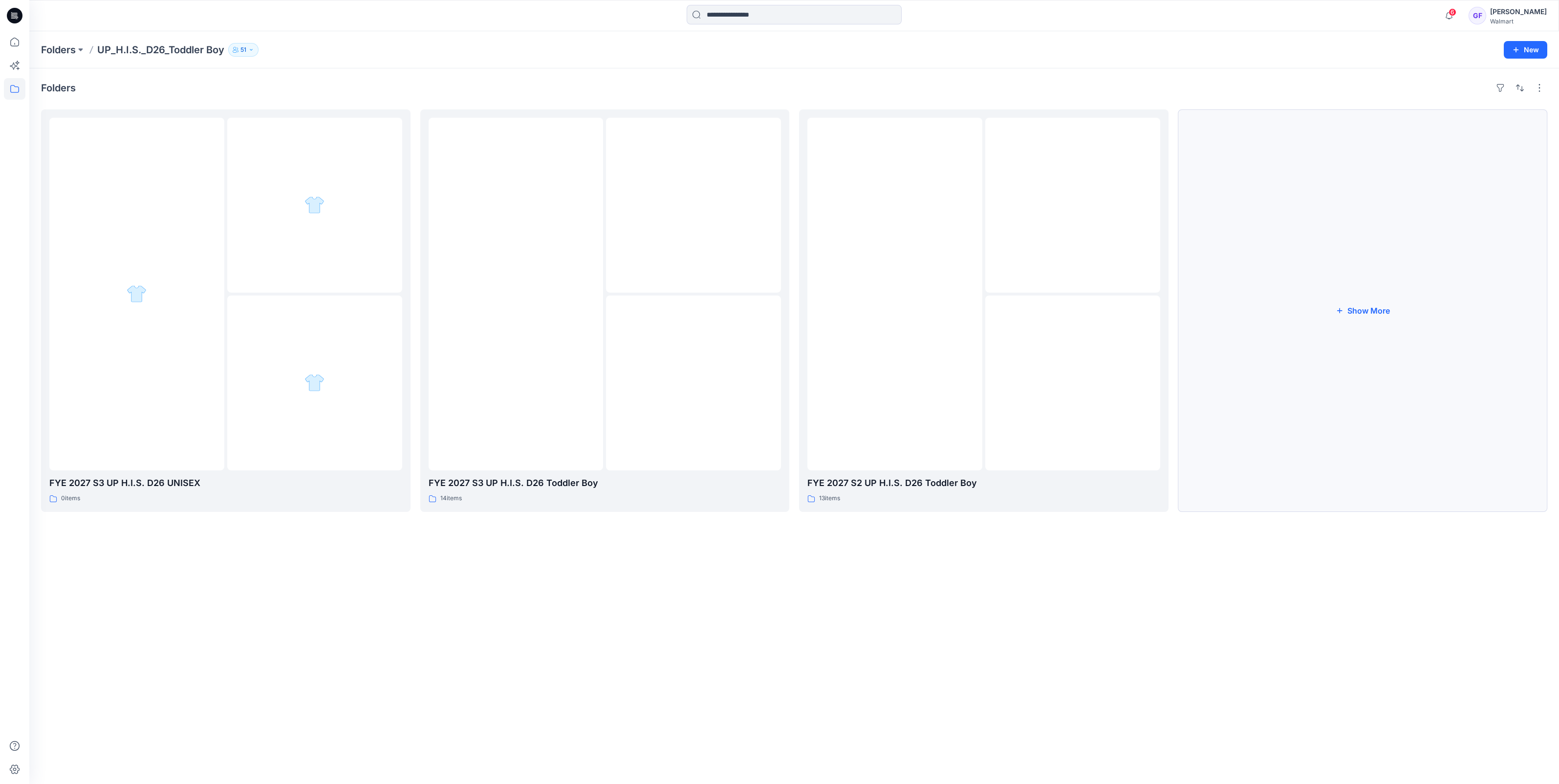
click at [1383, 317] on button "Show More" at bounding box center [1363, 310] width 369 height 402
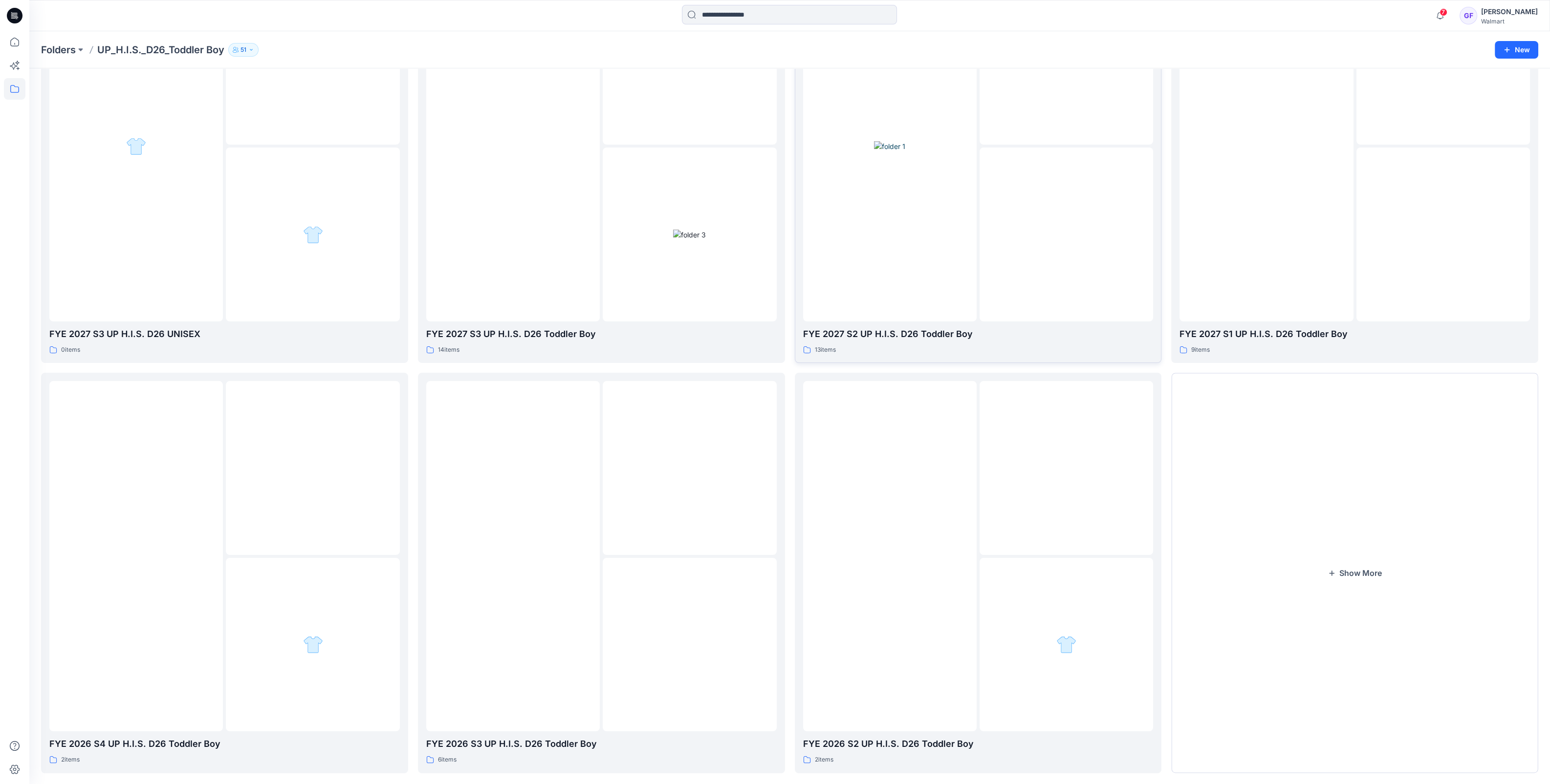
scroll to position [163, 0]
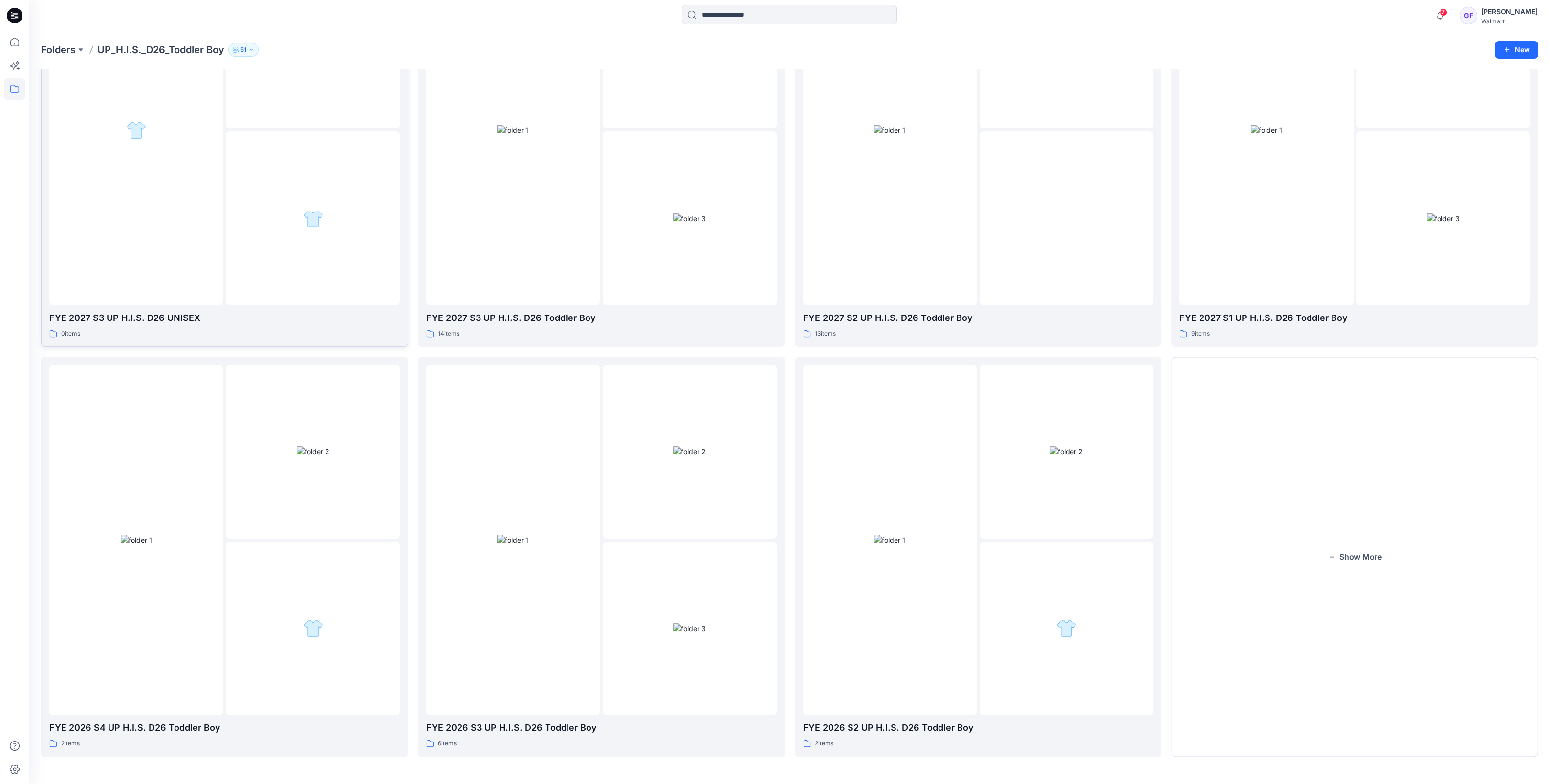
click at [208, 139] on div at bounding box center [136, 130] width 174 height 350
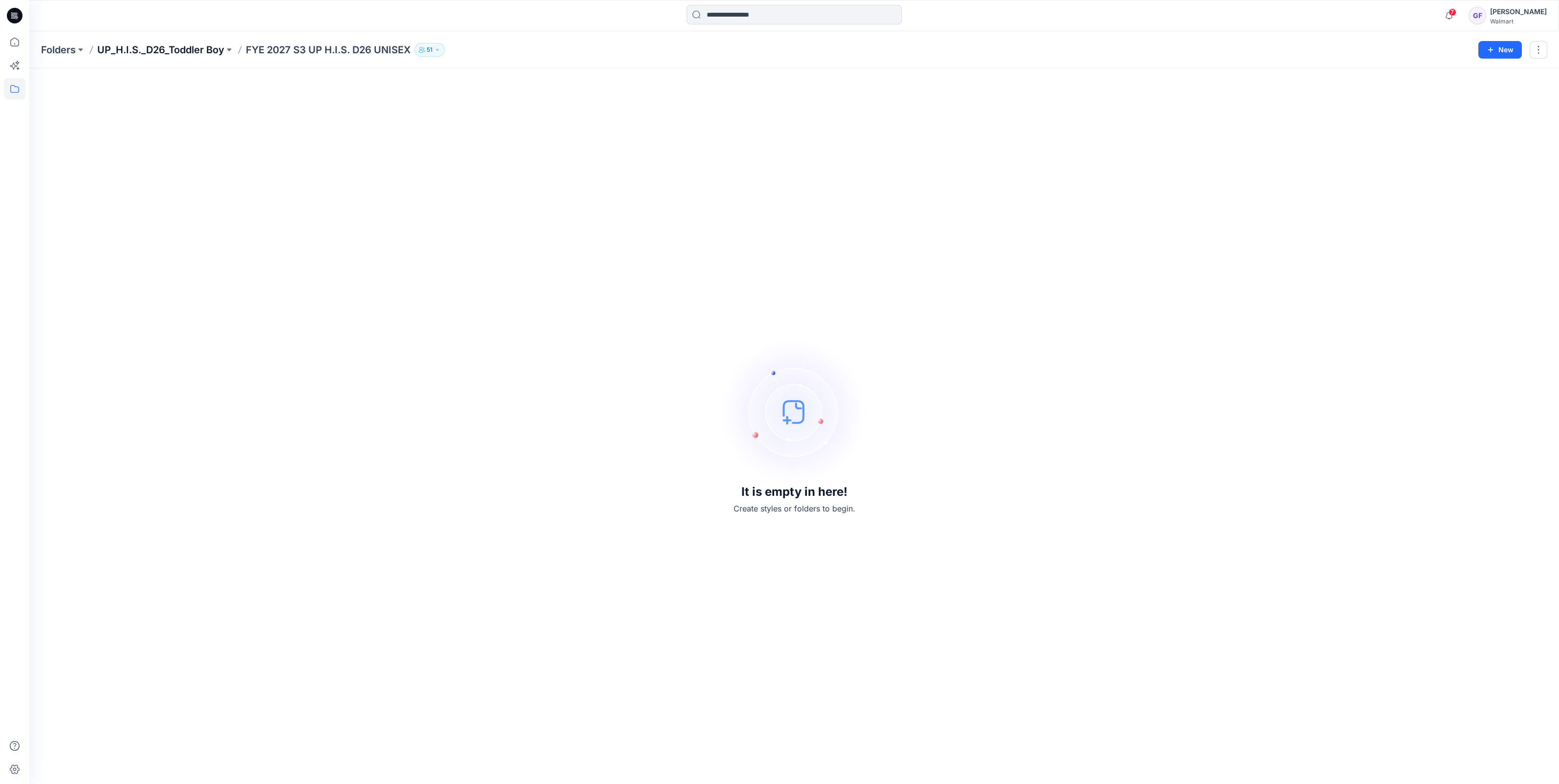
click at [182, 54] on p "UP_H.I.S._D26_Toddler Boy" at bounding box center [161, 50] width 127 height 14
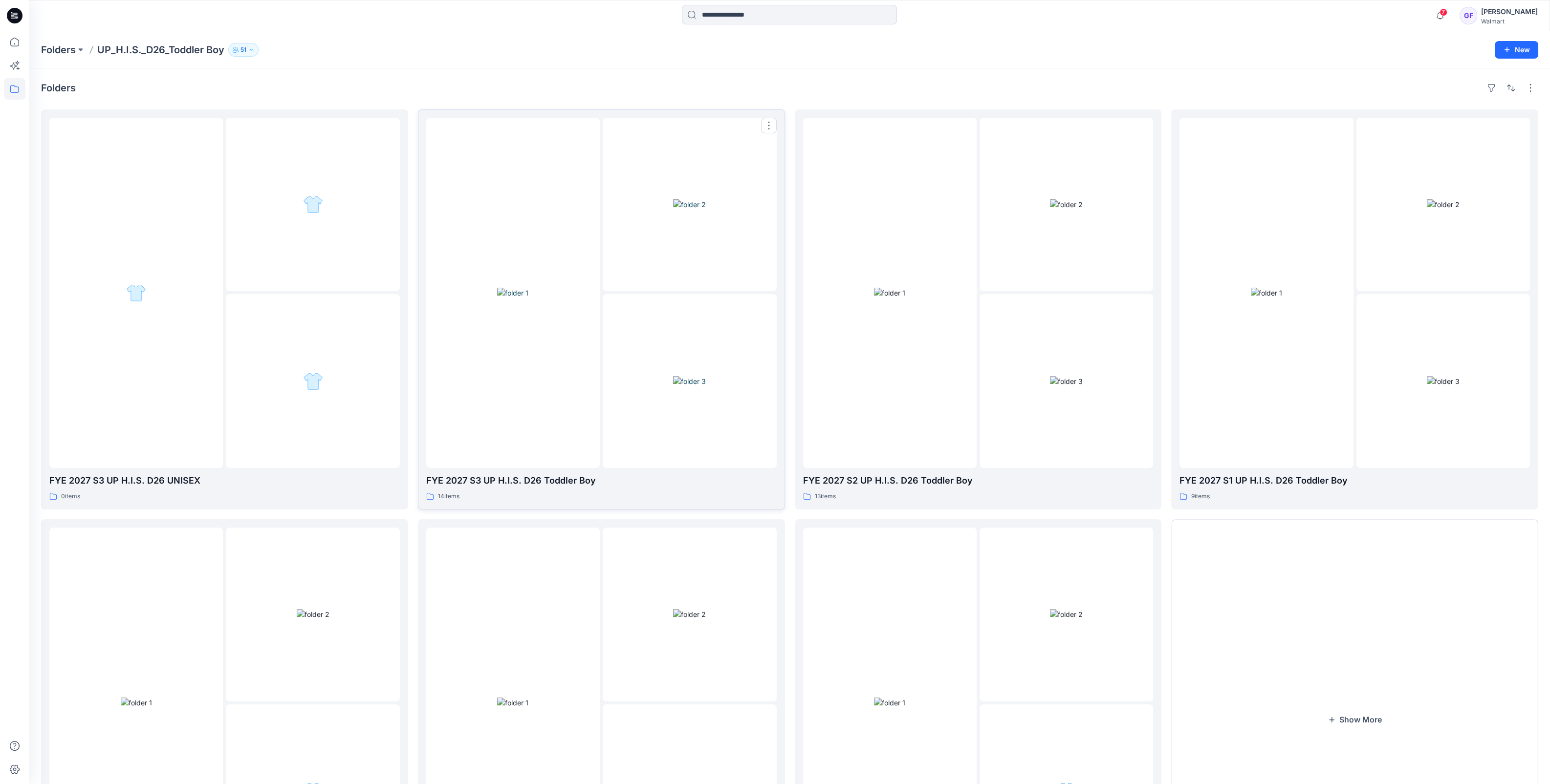
click at [497, 288] on img at bounding box center [513, 293] width 31 height 10
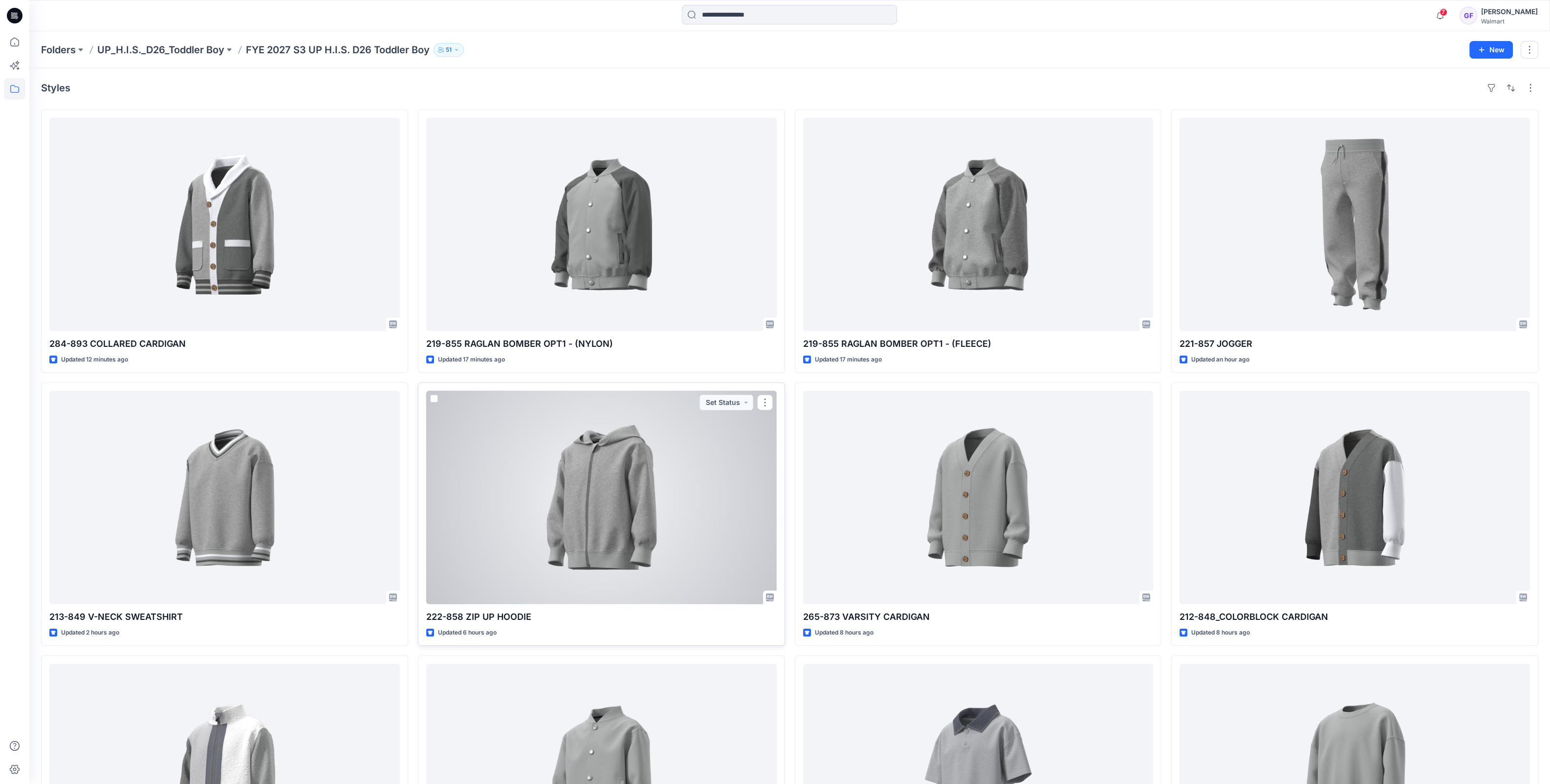
click at [603, 526] on div at bounding box center [601, 497] width 350 height 214
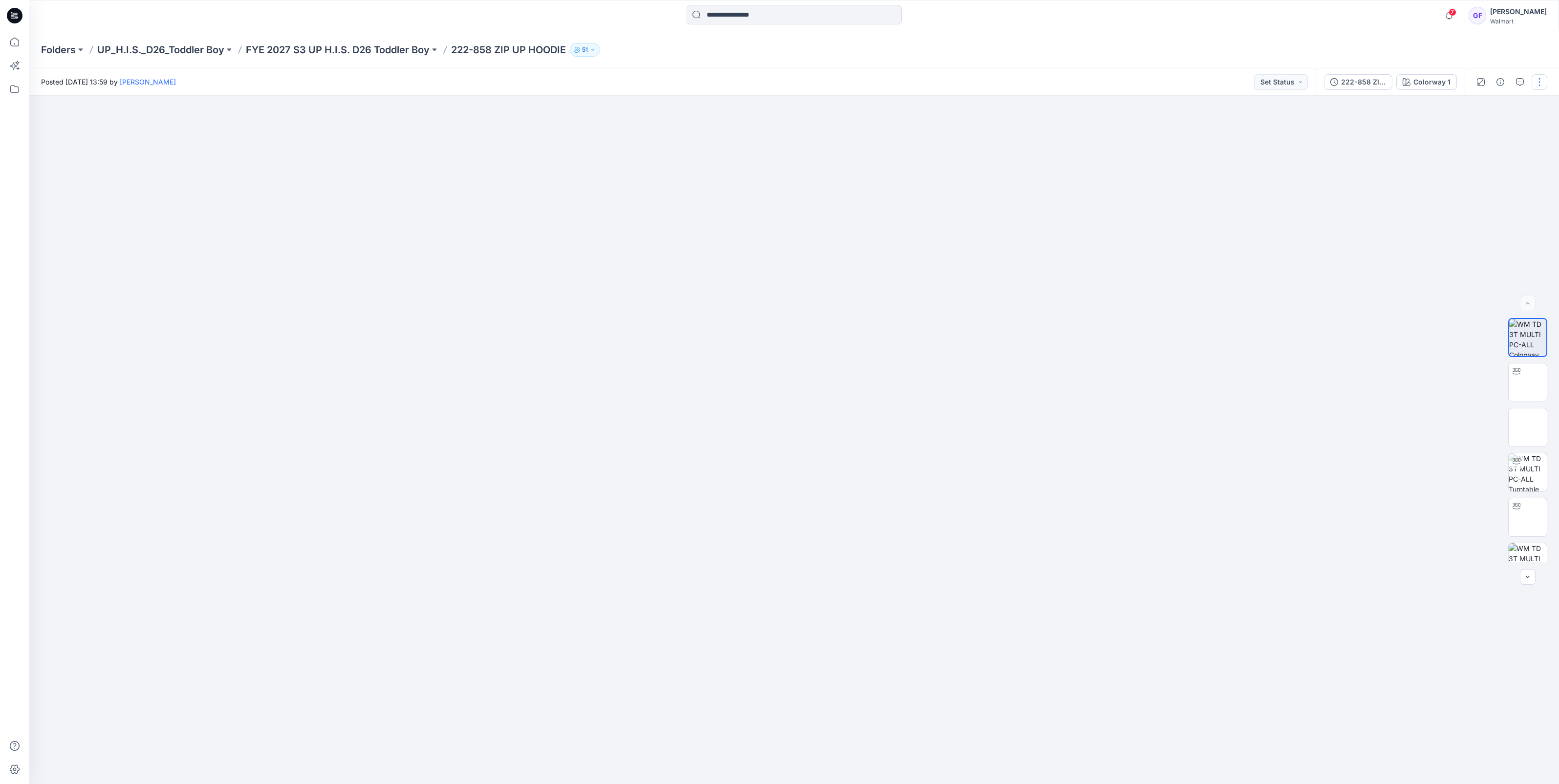
click at [1538, 75] on button "button" at bounding box center [1540, 82] width 16 height 16
click at [1471, 134] on p "Edit" at bounding box center [1477, 132] width 12 height 10
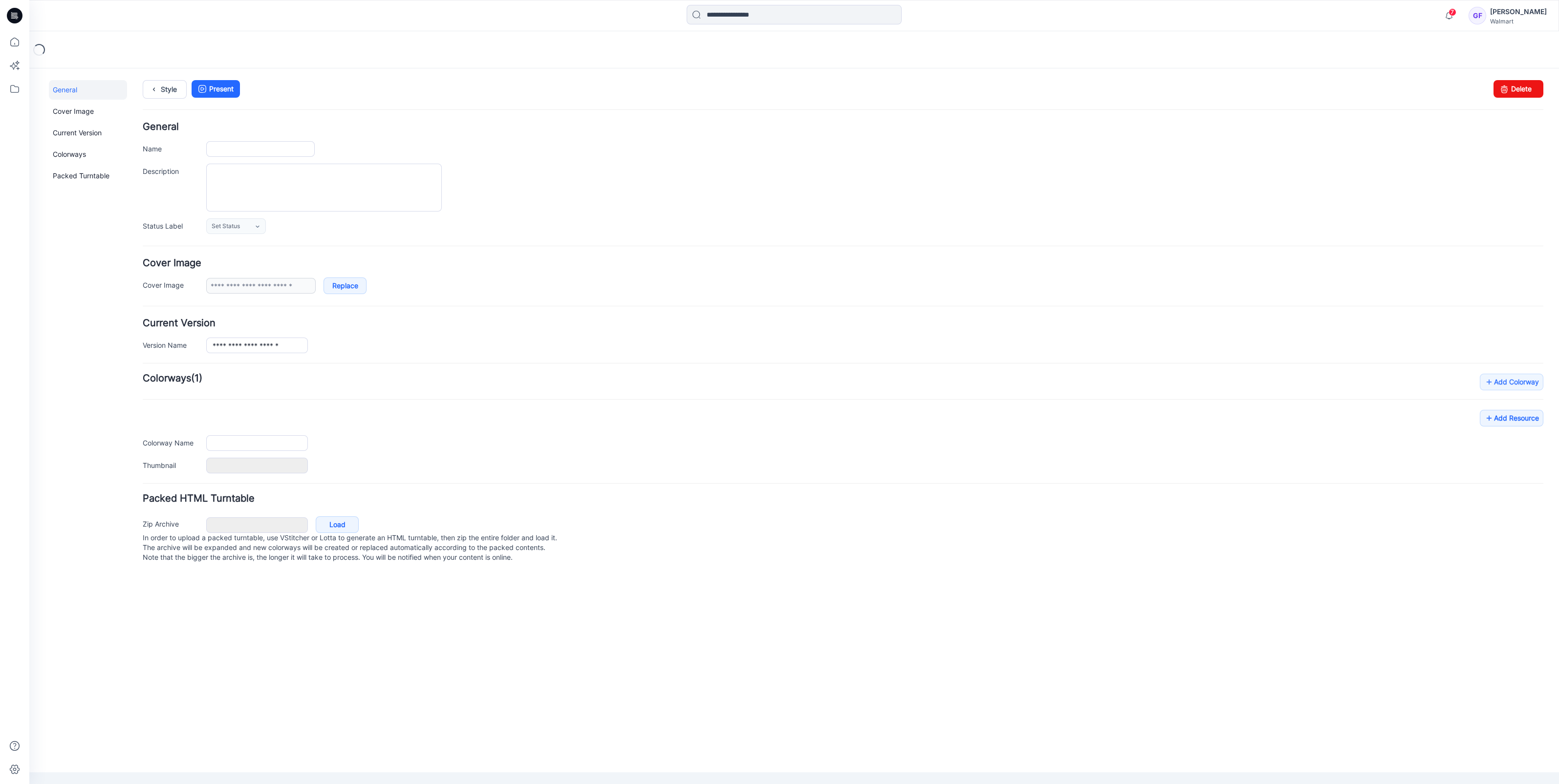
type input "**********"
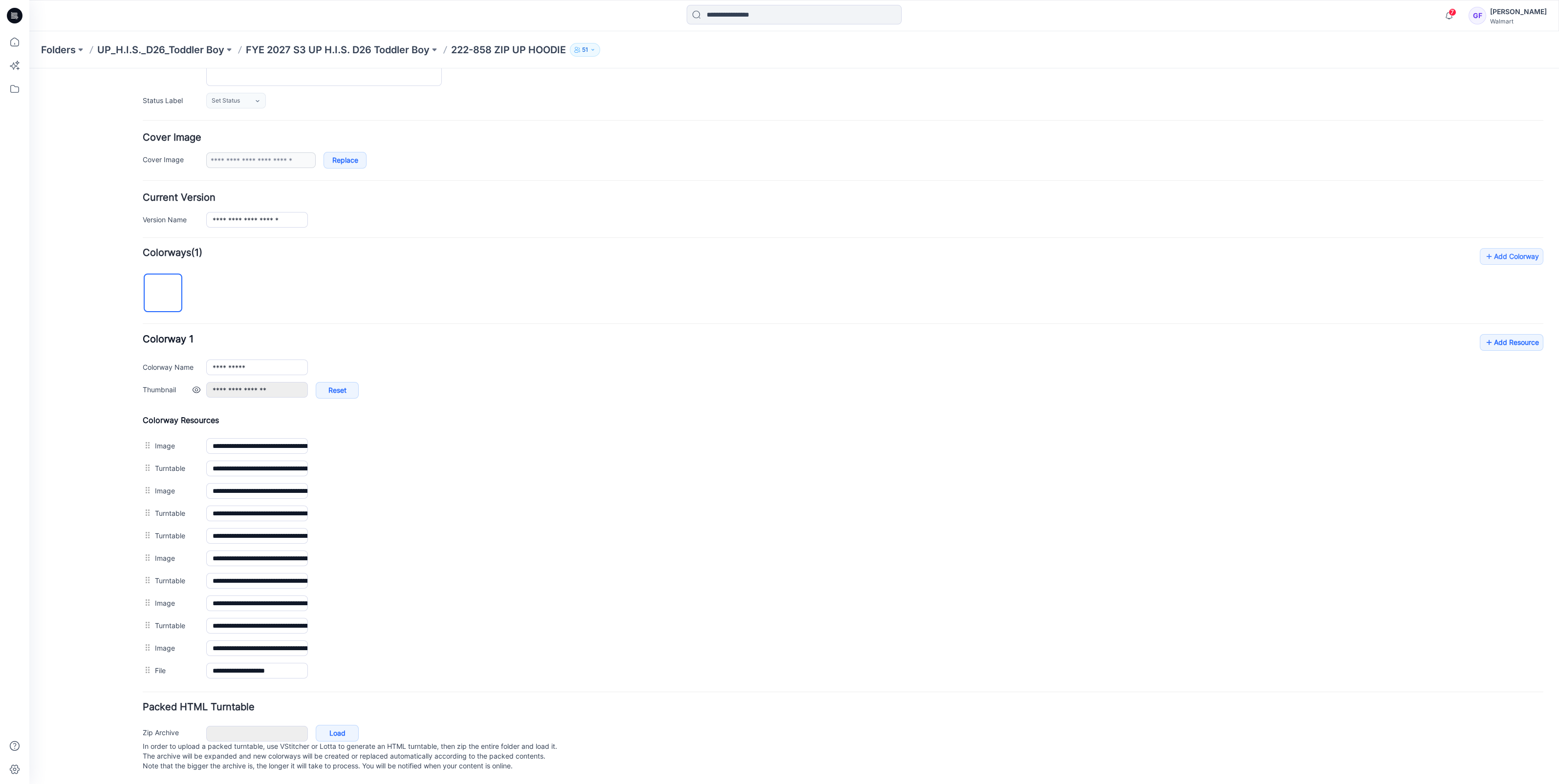
scroll to position [132, 0]
click at [1486, 335] on link "Add Resource" at bounding box center [1511, 342] width 64 height 16
